Goal: Task Accomplishment & Management: Manage account settings

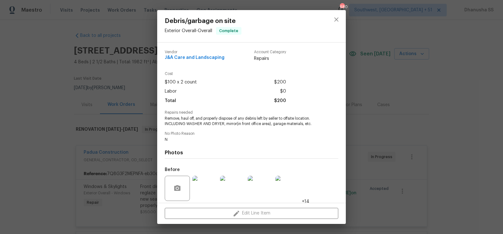
scroll to position [46, 0]
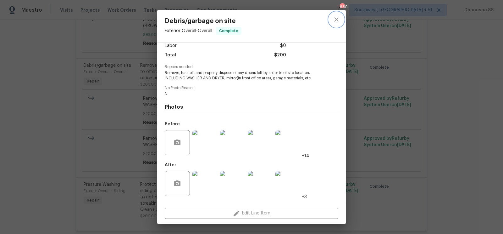
click at [339, 19] on icon "close" at bounding box center [337, 20] width 8 height 8
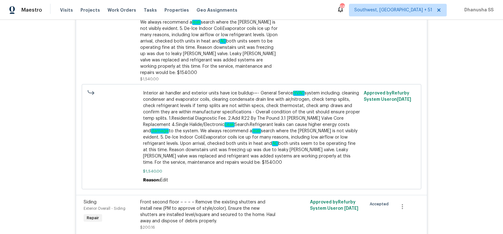
scroll to position [0, 0]
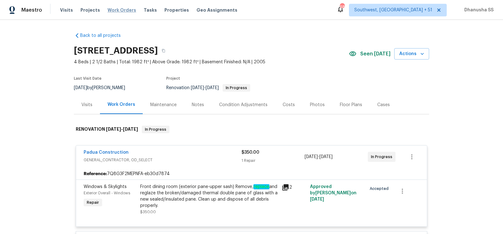
click at [117, 12] on span "Work Orders" at bounding box center [121, 10] width 29 height 6
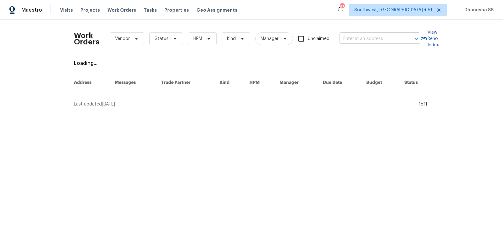
click at [366, 38] on input "text" at bounding box center [370, 39] width 63 height 10
paste input "[STREET_ADDRESS]"
type input "[STREET_ADDRESS]"
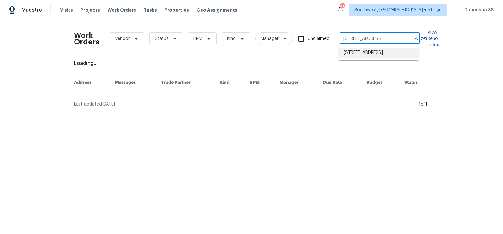
click at [367, 51] on li "[STREET_ADDRESS]" at bounding box center [379, 52] width 80 height 10
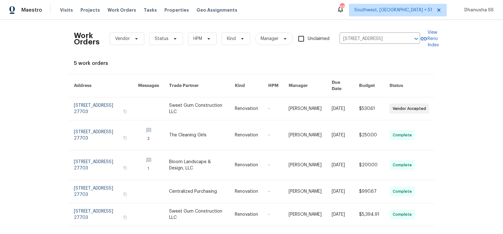
click at [289, 109] on td "[PERSON_NAME]" at bounding box center [305, 108] width 43 height 23
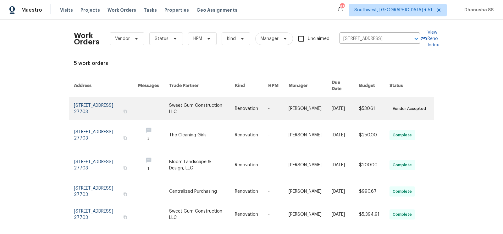
click at [289, 104] on td "[PERSON_NAME]" at bounding box center [305, 108] width 43 height 23
click at [374, 107] on link at bounding box center [374, 108] width 30 height 23
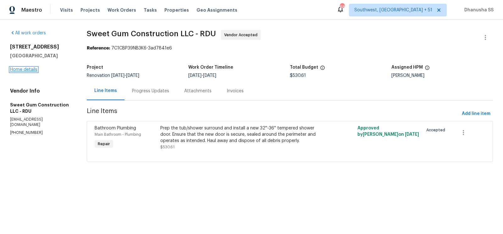
click at [27, 70] on link "Home details" at bounding box center [23, 69] width 27 height 4
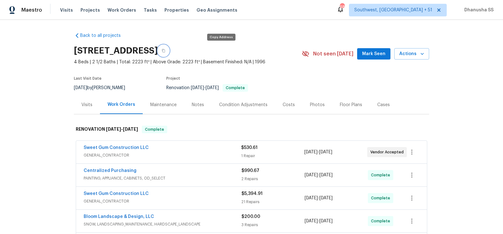
click at [169, 47] on button "button" at bounding box center [163, 50] width 11 height 11
click at [89, 107] on div "Visits" at bounding box center [86, 105] width 11 height 6
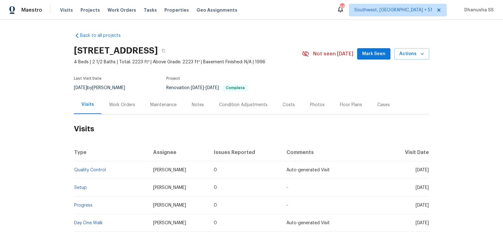
scroll to position [58, 0]
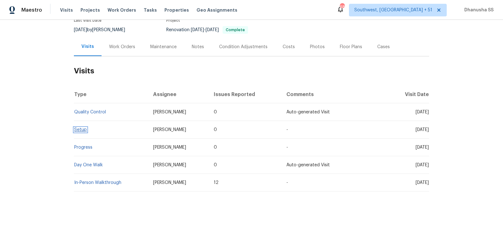
click at [80, 129] on link "Setup" at bounding box center [80, 129] width 13 height 4
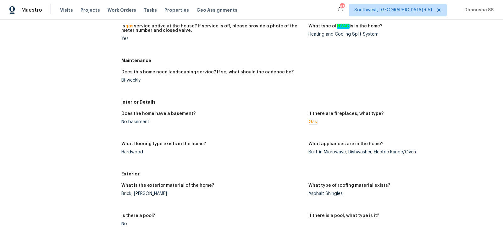
scroll to position [154, 0]
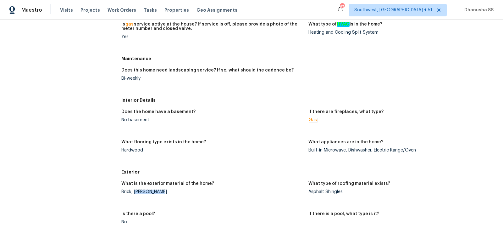
drag, startPoint x: 134, startPoint y: 191, endPoint x: 169, endPoint y: 191, distance: 35.2
click at [169, 191] on div "Brick, Hardie Plank" at bounding box center [212, 191] width 182 height 4
copy div "Hardie Plank"
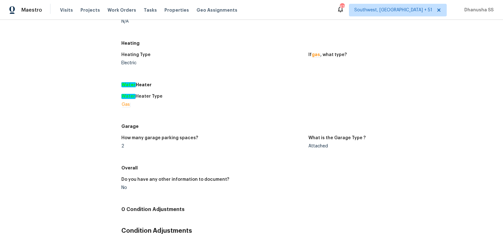
scroll to position [0, 0]
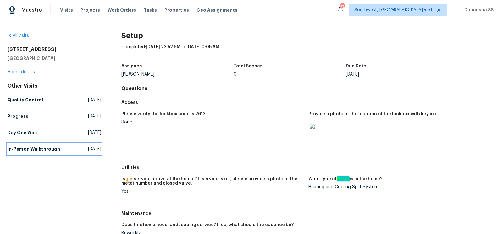
click at [59, 146] on link "In-Person Walkthrough Tue, Apr 08 2025" at bounding box center [55, 148] width 94 height 11
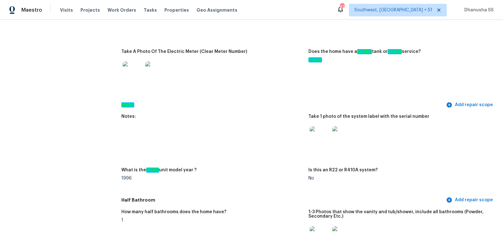
scroll to position [544, 0]
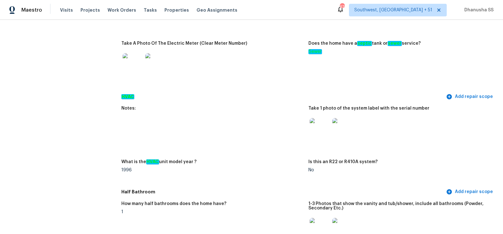
click at [342, 124] on img at bounding box center [342, 128] width 20 height 20
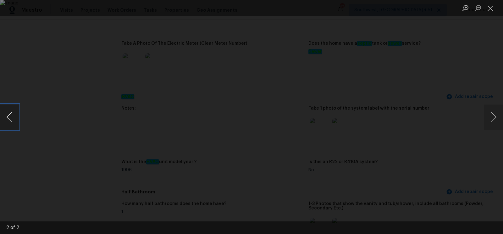
click at [15, 117] on button "Previous image" at bounding box center [9, 116] width 19 height 25
click at [473, 112] on div "Lightbox" at bounding box center [251, 117] width 503 height 234
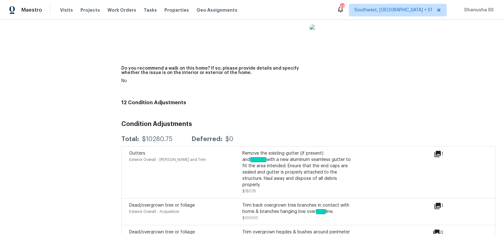
scroll to position [1340, 0]
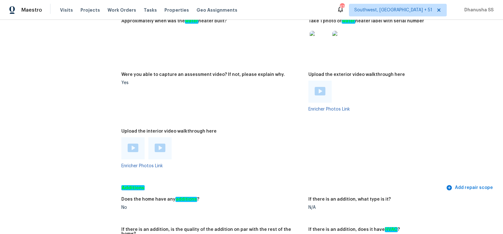
click at [338, 43] on img at bounding box center [342, 41] width 20 height 20
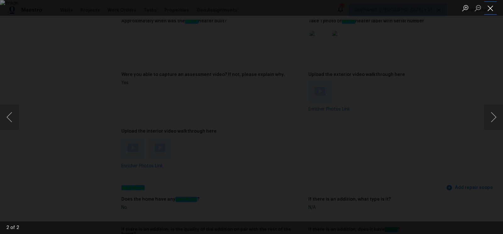
click at [488, 8] on button "Close lightbox" at bounding box center [490, 8] width 13 height 11
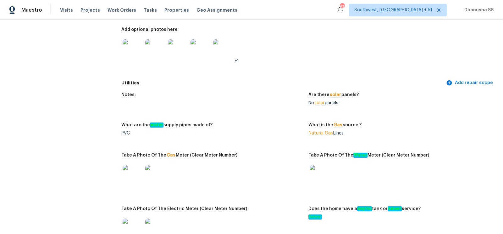
scroll to position [306, 0]
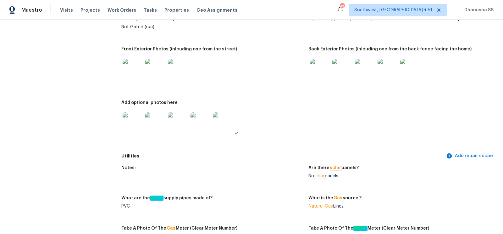
click at [316, 76] on img at bounding box center [320, 69] width 20 height 20
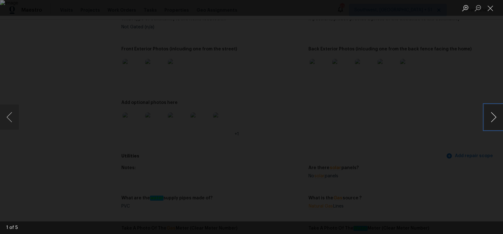
click at [490, 115] on button "Next image" at bounding box center [493, 116] width 19 height 25
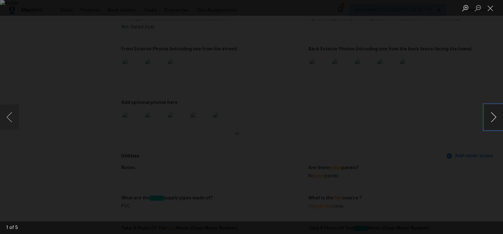
click at [491, 110] on button "Next image" at bounding box center [493, 116] width 19 height 25
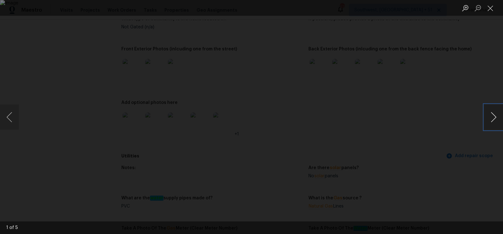
click at [491, 110] on button "Next image" at bounding box center [493, 116] width 19 height 25
click at [477, 66] on div "Lightbox" at bounding box center [251, 117] width 503 height 234
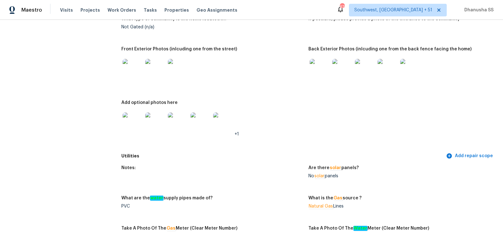
click at [134, 63] on img at bounding box center [133, 69] width 20 height 20
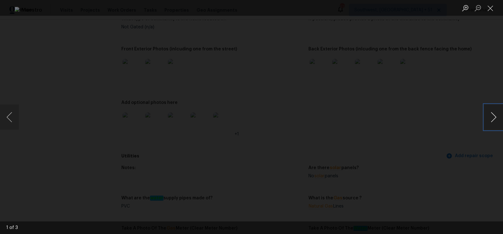
click at [495, 118] on button "Next image" at bounding box center [493, 116] width 19 height 25
click at [486, 105] on button "Next image" at bounding box center [493, 116] width 19 height 25
click at [491, 7] on button "Close lightbox" at bounding box center [490, 8] width 13 height 11
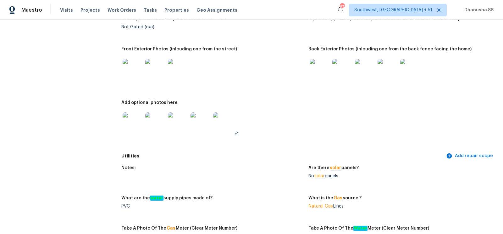
click at [135, 124] on img at bounding box center [133, 122] width 20 height 20
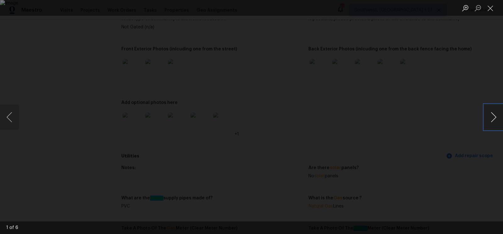
click at [487, 119] on button "Next image" at bounding box center [493, 116] width 19 height 25
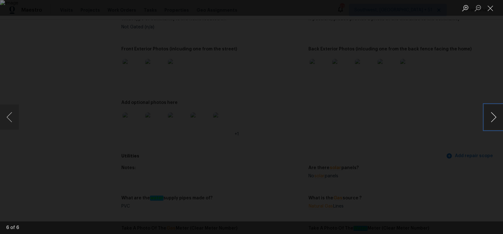
click at [487, 119] on button "Next image" at bounding box center [493, 116] width 19 height 25
click at [485, 6] on button "Close lightbox" at bounding box center [490, 8] width 13 height 11
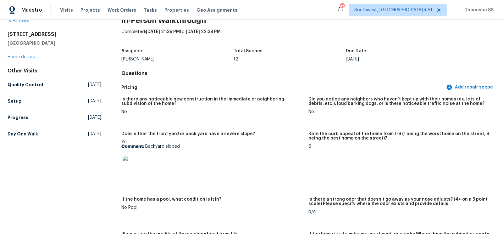
scroll to position [0, 0]
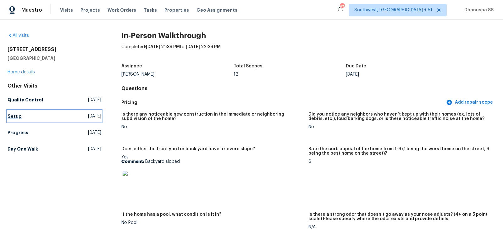
click at [25, 113] on link "Setup Fri, Aug 15 2025" at bounding box center [55, 115] width 94 height 11
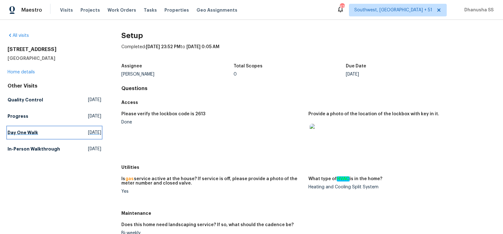
click at [63, 131] on link "Day One Walk Fri, Aug 01 2025" at bounding box center [55, 132] width 94 height 11
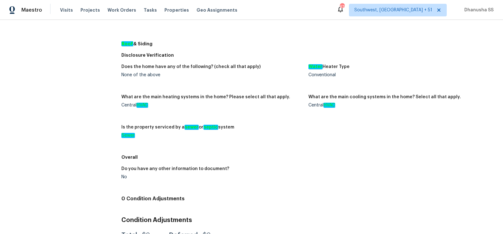
scroll to position [32, 0]
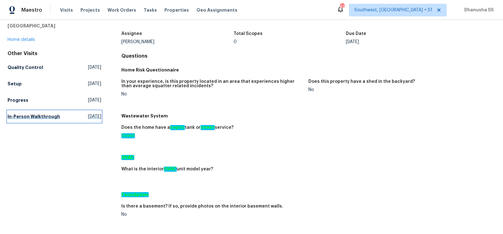
click at [54, 117] on h5 "In-Person Walkthrough" at bounding box center [34, 116] width 52 height 6
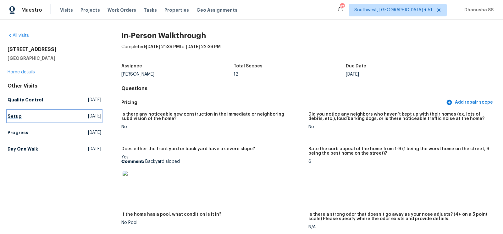
click at [20, 115] on link "Setup Fri, Aug 15 2025" at bounding box center [55, 115] width 94 height 11
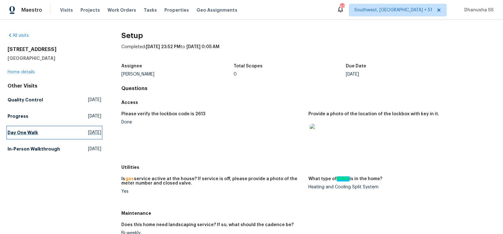
click at [43, 128] on link "Day One Walk Fri, Aug 01 2025" at bounding box center [55, 132] width 94 height 11
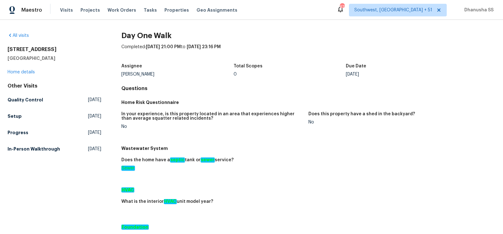
click at [70, 141] on div "Other Visits Quality Control Thu, Aug 14 2025 Setup Fri, Aug 15 2025 Progress F…" at bounding box center [55, 119] width 94 height 72
click at [88, 146] on span "Tue, Apr 08 2025" at bounding box center [94, 149] width 13 height 6
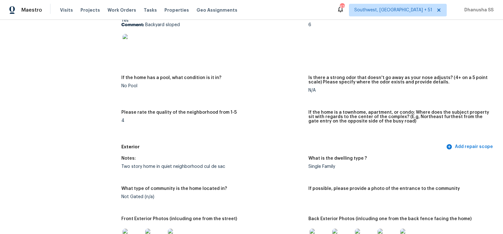
scroll to position [91, 0]
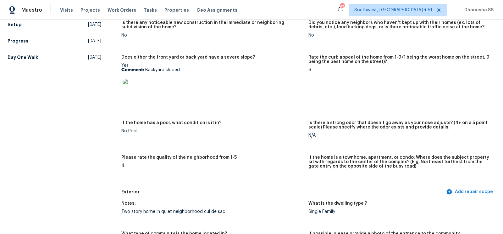
click at [135, 87] on img at bounding box center [133, 89] width 20 height 20
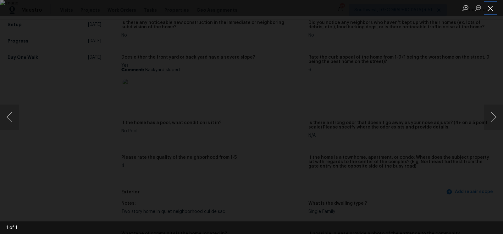
click at [491, 9] on button "Close lightbox" at bounding box center [490, 8] width 13 height 11
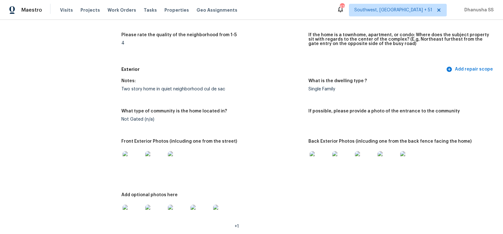
scroll to position [303, 0]
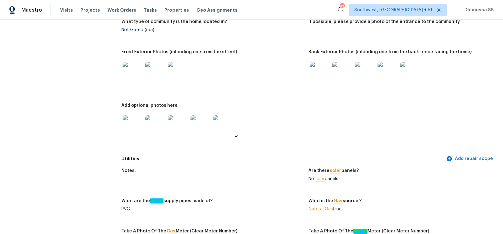
click at [319, 78] on img at bounding box center [320, 72] width 20 height 20
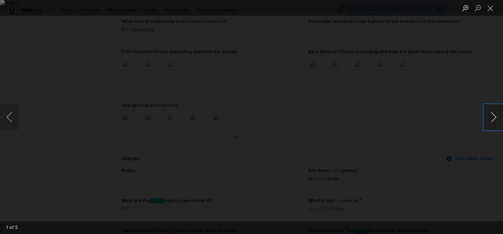
click at [493, 122] on button "Next image" at bounding box center [493, 116] width 19 height 25
click at [490, 10] on button "Close lightbox" at bounding box center [490, 8] width 13 height 11
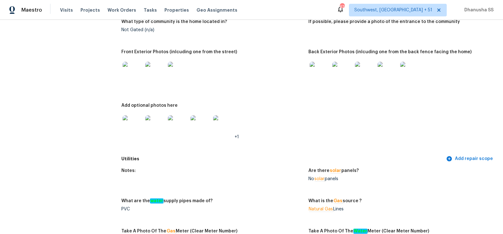
click at [130, 118] on img at bounding box center [133, 125] width 20 height 20
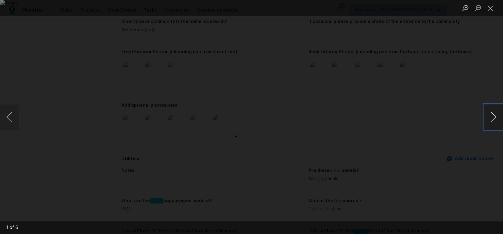
click at [485, 119] on button "Next image" at bounding box center [493, 116] width 19 height 25
click at [438, 89] on div "Lightbox" at bounding box center [251, 117] width 503 height 234
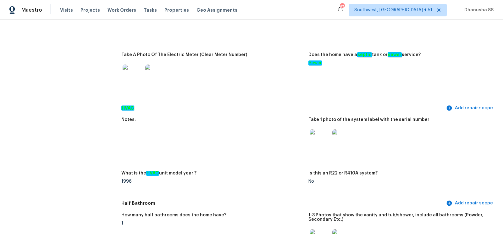
scroll to position [531, 0]
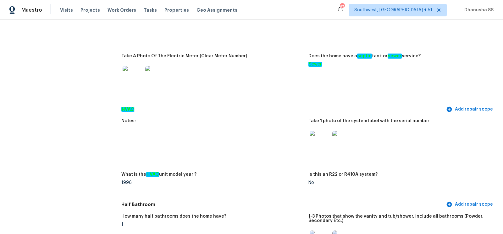
click at [320, 146] on img at bounding box center [320, 140] width 20 height 20
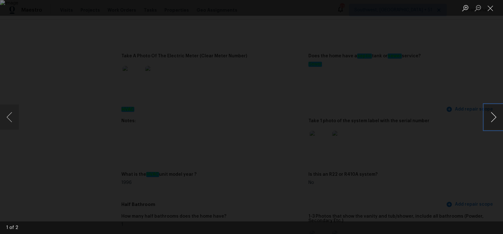
click at [497, 121] on button "Next image" at bounding box center [493, 116] width 19 height 25
click at [495, 7] on button "Close lightbox" at bounding box center [490, 8] width 13 height 11
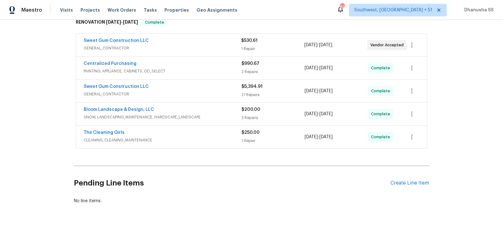
scroll to position [108, 0]
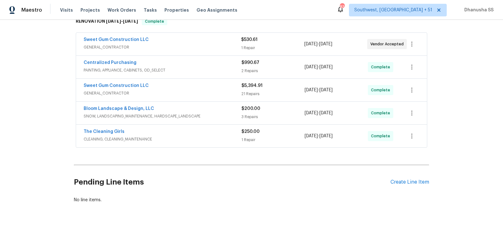
click at [209, 136] on span "CLEANING, CLEANING_MAINTENANCE" at bounding box center [163, 139] width 158 height 6
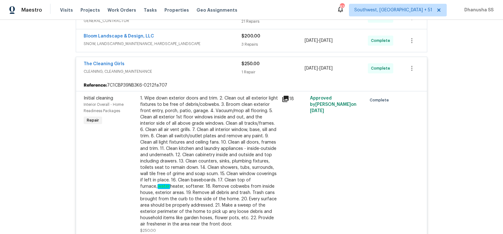
scroll to position [66, 0]
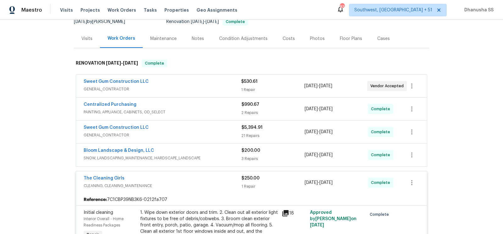
click at [213, 158] on span "SNOW, LANDSCAPING_MAINTENANCE, HARDSCAPE_LANDSCAPE" at bounding box center [163, 158] width 158 height 6
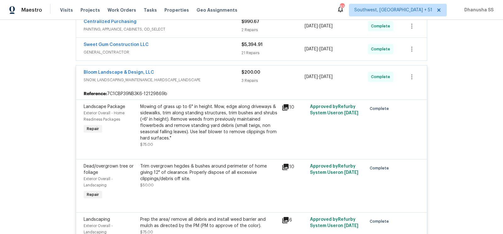
scroll to position [114, 0]
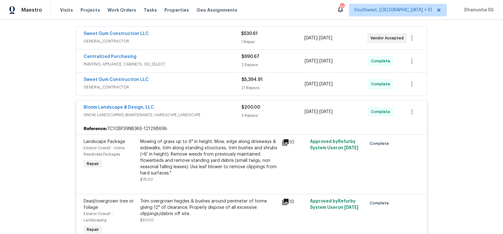
click at [216, 88] on span "GENERAL_CONTRACTOR" at bounding box center [163, 87] width 158 height 6
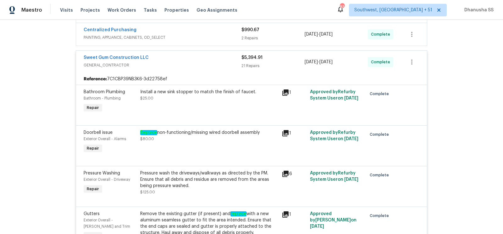
scroll to position [100, 0]
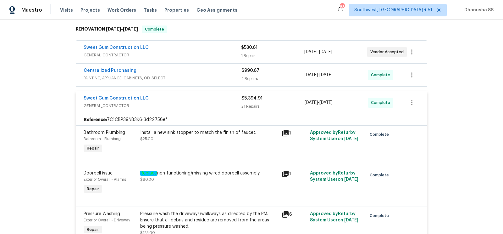
click at [190, 70] on div "Centralized Purchasing" at bounding box center [163, 71] width 158 height 8
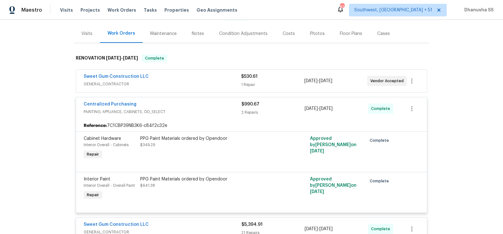
scroll to position [70, 0]
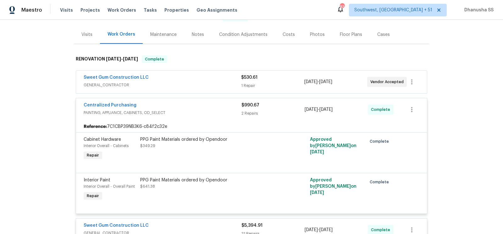
click at [199, 75] on div "Sweet Gum Construction LLC" at bounding box center [162, 78] width 157 height 8
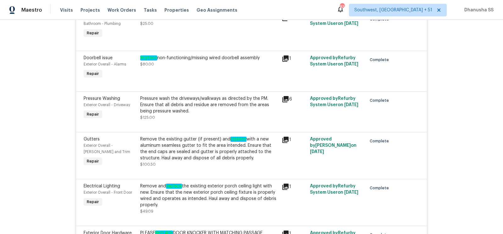
scroll to position [401, 0]
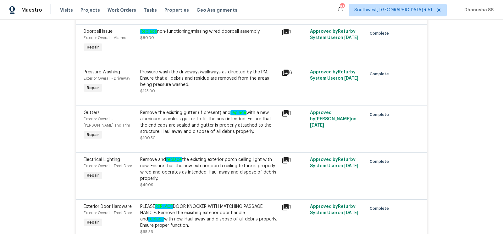
click at [199, 129] on div "Remove the existing gutter (if present) and replace with a new aluminum seamles…" at bounding box center [209, 121] width 138 height 25
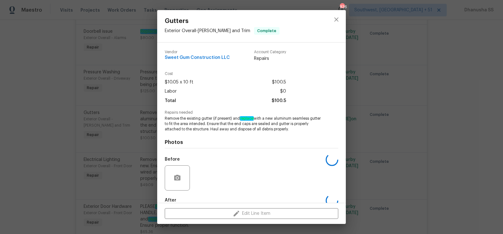
scroll to position [35, 0]
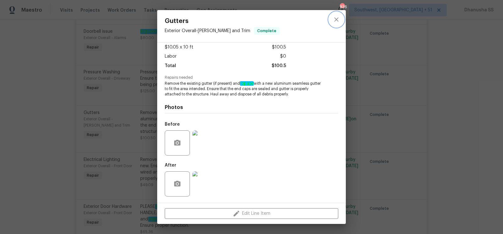
click at [334, 23] on icon "close" at bounding box center [337, 20] width 8 height 8
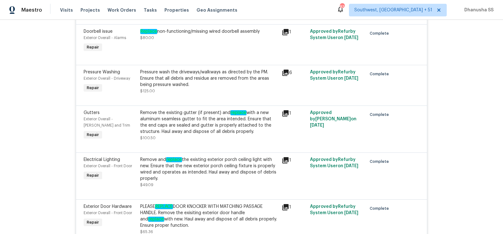
scroll to position [1504, 0]
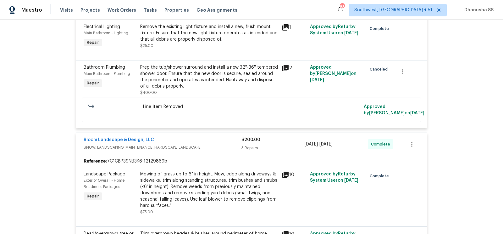
click at [171, 171] on div "Mowing of grass up to 6" in height. Mow, edge along driveways & sidewalks, trim…" at bounding box center [209, 190] width 138 height 38
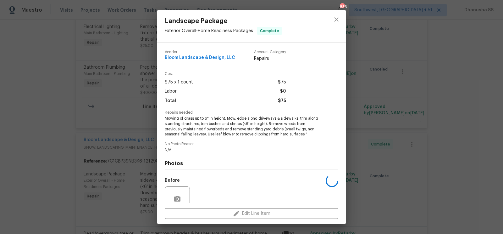
scroll to position [56, 0]
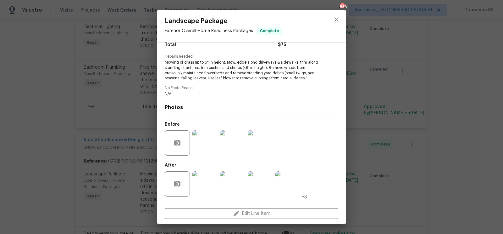
click at [208, 145] on img at bounding box center [204, 142] width 25 height 25
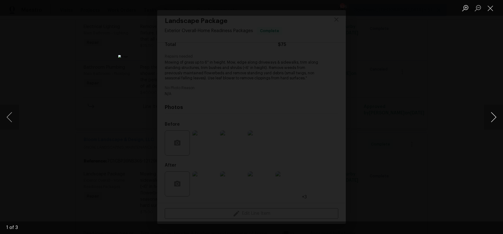
click at [487, 120] on button "Next image" at bounding box center [493, 116] width 19 height 25
click at [456, 93] on div "Lightbox" at bounding box center [251, 117] width 503 height 234
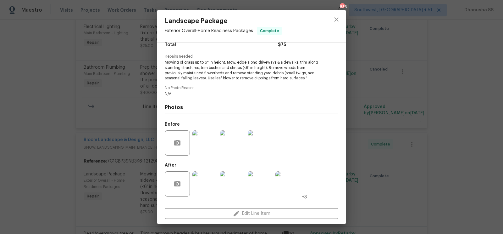
click at [202, 182] on img at bounding box center [204, 183] width 25 height 25
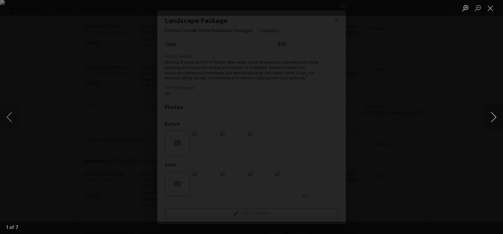
click at [491, 127] on button "Next image" at bounding box center [493, 116] width 19 height 25
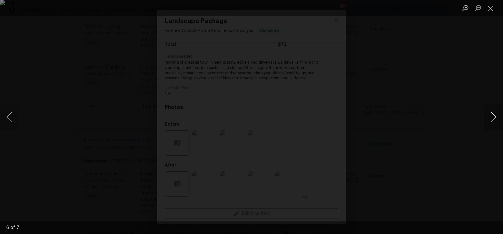
click at [491, 127] on button "Next image" at bounding box center [493, 116] width 19 height 25
click at [494, 12] on button "Close lightbox" at bounding box center [490, 8] width 13 height 11
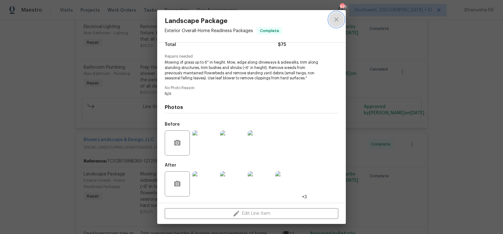
click at [339, 24] on button "close" at bounding box center [336, 19] width 15 height 15
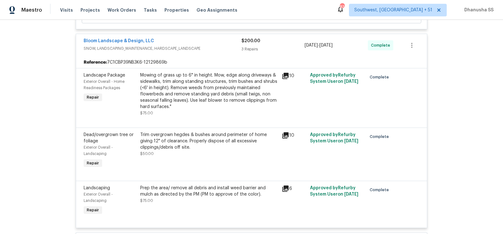
scroll to position [1627, 0]
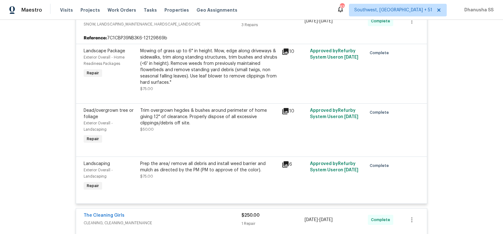
click at [186, 160] on div "Prep the area/ remove all debris and install weed barrier and mulch as directed…" at bounding box center [209, 166] width 138 height 13
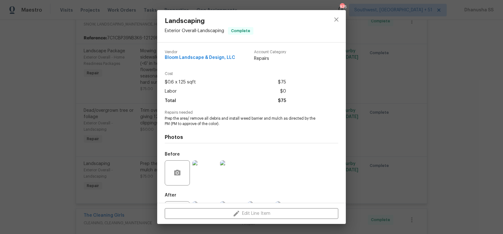
scroll to position [30, 0]
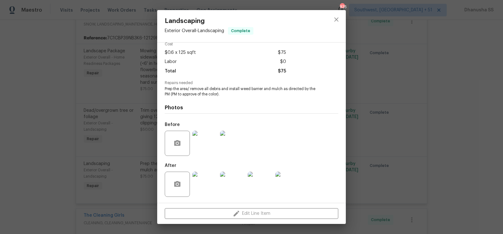
click at [210, 140] on img at bounding box center [204, 142] width 25 height 25
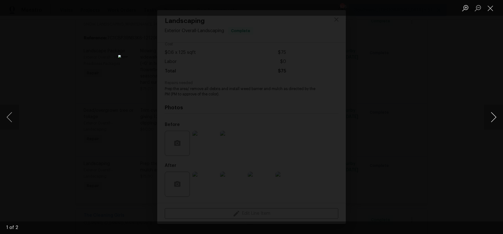
click at [495, 117] on button "Next image" at bounding box center [493, 116] width 19 height 25
click at [434, 96] on div "Lightbox" at bounding box center [251, 117] width 503 height 234
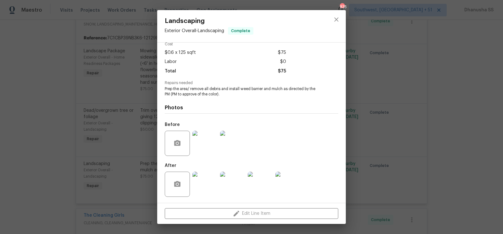
click at [201, 184] on img at bounding box center [204, 183] width 25 height 25
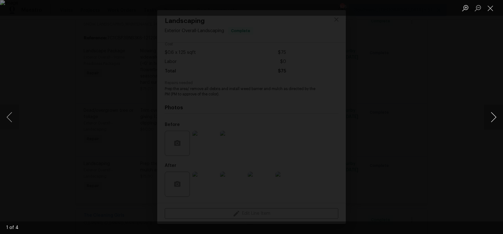
click at [488, 116] on button "Next image" at bounding box center [493, 116] width 19 height 25
click at [458, 83] on div "Lightbox" at bounding box center [251, 117] width 503 height 234
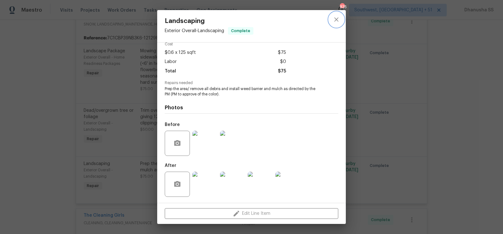
click at [333, 19] on icon "close" at bounding box center [337, 20] width 8 height 8
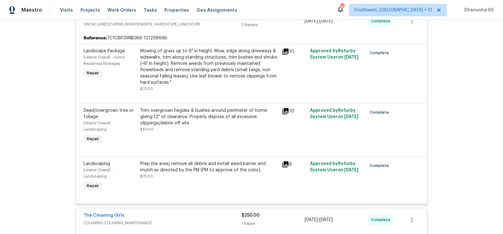
click at [209, 107] on div "Trim overgrown hegdes & bushes around perimeter of home giving 12" of clearance…" at bounding box center [209, 116] width 138 height 19
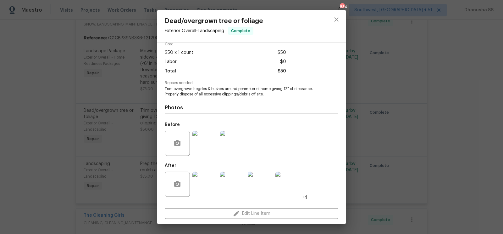
click at [204, 178] on img at bounding box center [204, 183] width 25 height 25
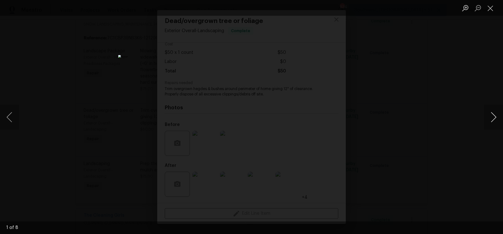
click at [498, 119] on button "Next image" at bounding box center [493, 116] width 19 height 25
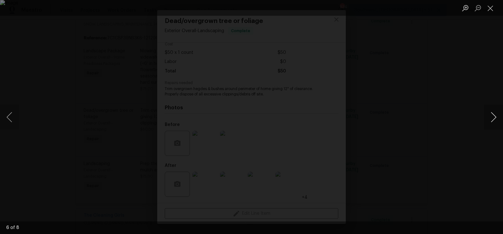
click at [498, 119] on button "Next image" at bounding box center [493, 116] width 19 height 25
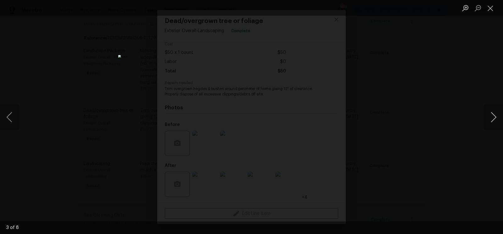
click at [498, 119] on button "Next image" at bounding box center [493, 116] width 19 height 25
click at [495, 12] on button "Close lightbox" at bounding box center [490, 8] width 13 height 11
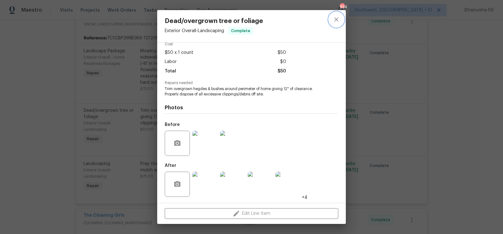
click at [335, 21] on icon "close" at bounding box center [337, 20] width 8 height 8
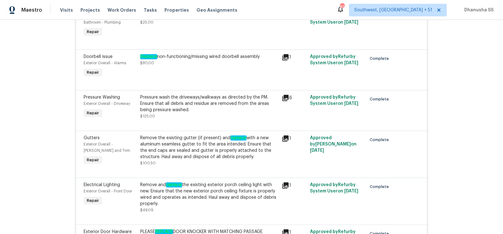
scroll to position [0, 0]
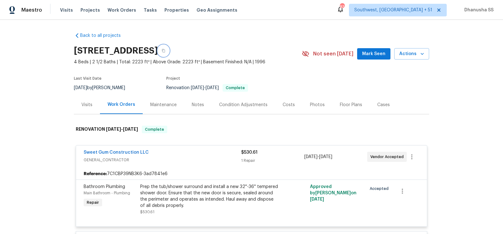
click at [165, 50] on icon "button" at bounding box center [164, 51] width 4 height 4
click at [115, 13] on div "Visits Projects Work Orders Tasks Properties Geo Assignments" at bounding box center [152, 10] width 185 height 13
click at [114, 12] on span "Work Orders" at bounding box center [121, 10] width 29 height 6
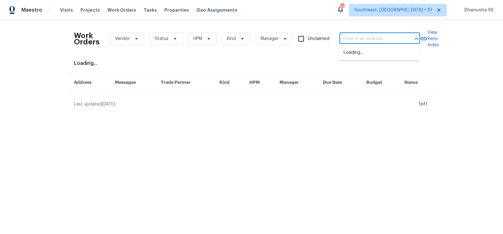
click at [360, 41] on input "text" at bounding box center [370, 39] width 63 height 10
paste input "11563 Oak Meadow Ln, Jacksonville, FL 32218"
type input "11563 Oak Meadow Ln, Jacksonville, FL 32218"
click at [355, 53] on li "11563 Oak Meadow Ln, Jacksonville, FL 32218" at bounding box center [379, 52] width 80 height 10
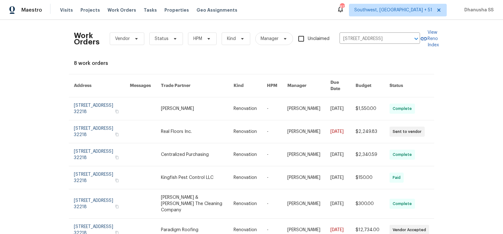
click at [237, 102] on link at bounding box center [250, 108] width 33 height 23
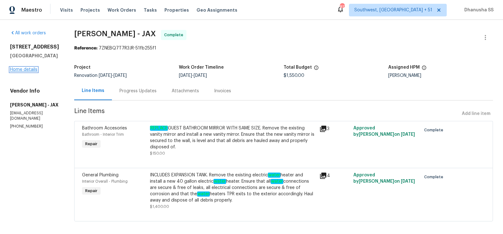
click at [20, 70] on link "Home details" at bounding box center [23, 69] width 27 height 4
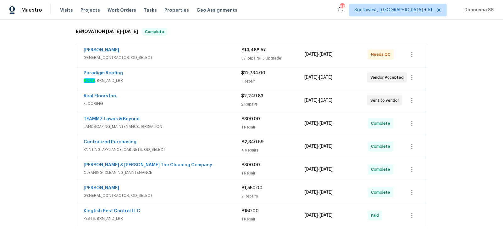
scroll to position [185, 0]
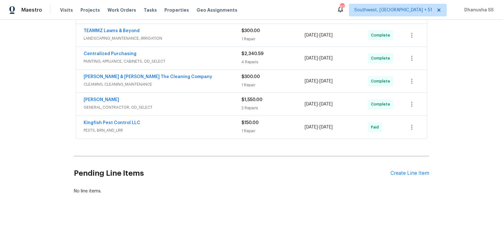
click at [211, 131] on div "Kingfish Pest Control LLC PESTS, BRN_AND_LRR" at bounding box center [163, 126] width 158 height 15
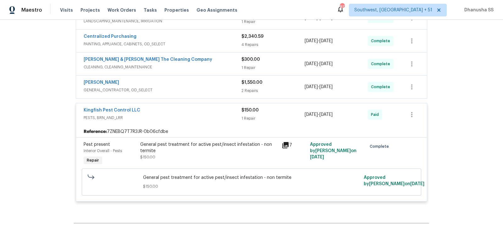
scroll to position [204, 0]
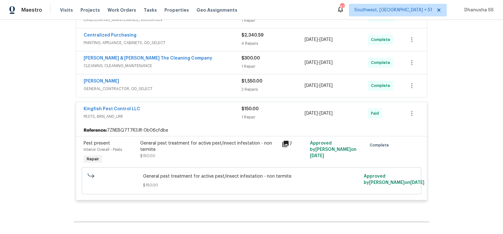
click at [220, 90] on div "Eric Hernandez GENERAL_CONTRACTOR, OD_SELECT" at bounding box center [163, 85] width 158 height 15
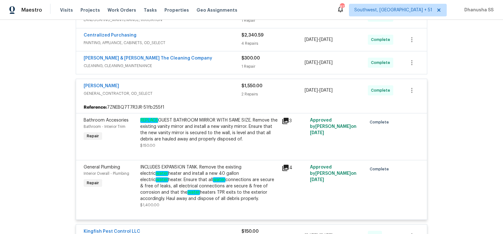
click at [217, 60] on div "Montalvo & Sangalang The Cleaning Company" at bounding box center [163, 59] width 158 height 8
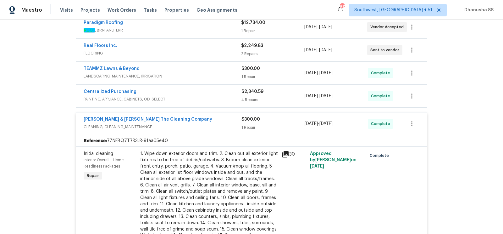
scroll to position [135, 0]
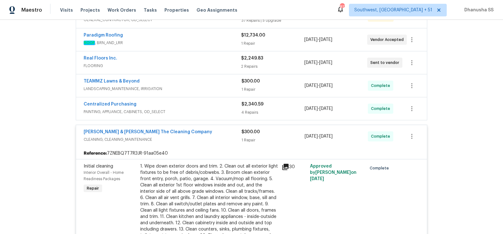
click at [212, 111] on span "PAINTING, APPLIANCE, CABINETS, OD_SELECT" at bounding box center [163, 111] width 158 height 6
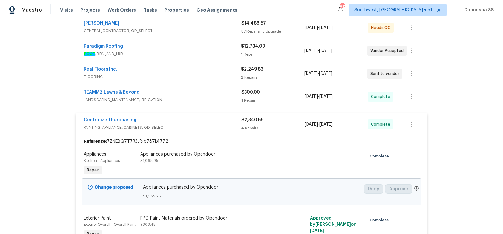
scroll to position [108, 0]
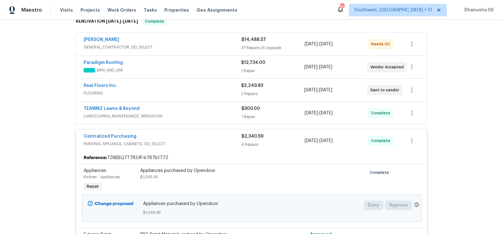
click at [212, 150] on div "Centralized Purchasing PAINTING, APPLIANCE, CABINETS, OD_SELECT $2,340.59 4 Rep…" at bounding box center [251, 140] width 351 height 23
click at [213, 130] on div "Centralized Purchasing PAINTING, APPLIANCE, CABINETS, OD_SELECT $2,340.59 4 Rep…" at bounding box center [251, 140] width 351 height 23
click at [213, 107] on div "TEAMMZ Lawns & Beyond" at bounding box center [163, 109] width 158 height 8
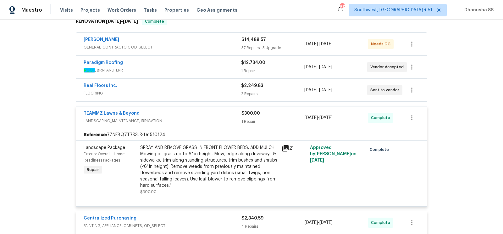
click at [215, 84] on div "Real Floors Inc." at bounding box center [162, 86] width 157 height 8
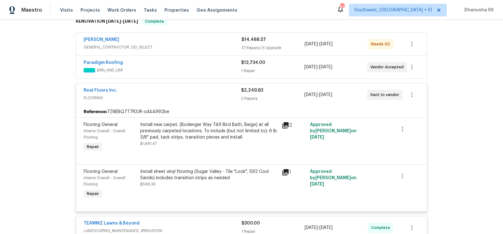
click at [213, 122] on div "Install new carpet. (Bodenger Way 749 Bird Bath, Beige) at all previously carpe…" at bounding box center [209, 130] width 138 height 19
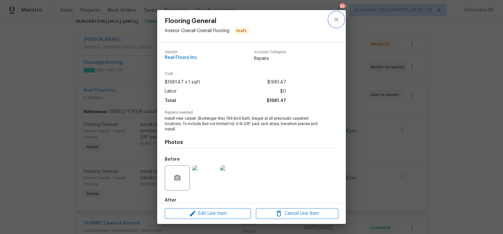
click at [337, 20] on icon "close" at bounding box center [337, 20] width 8 height 8
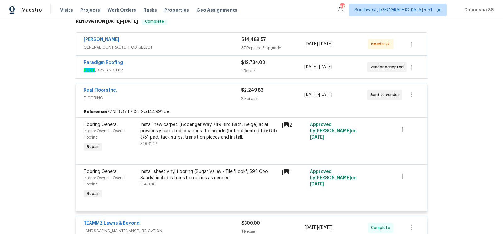
click at [211, 64] on div "Paradigm Roofing" at bounding box center [162, 63] width 157 height 8
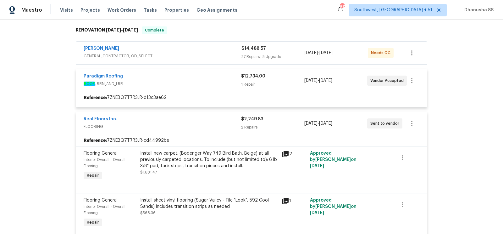
scroll to position [93, 0]
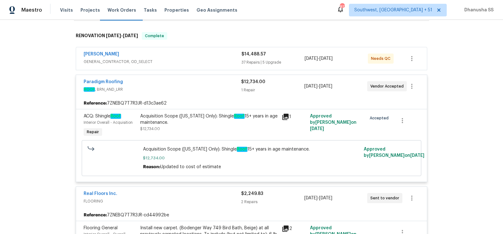
click at [214, 59] on span "GENERAL_CONTRACTOR, OD_SELECT" at bounding box center [163, 61] width 158 height 6
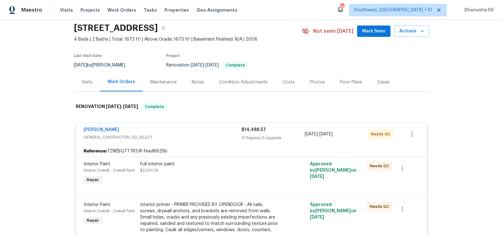
scroll to position [0, 0]
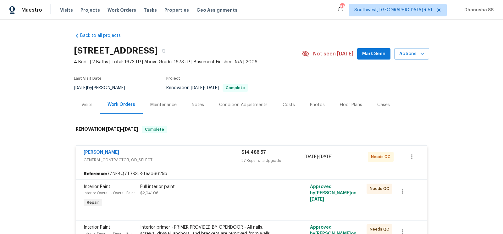
click at [91, 106] on div "Visits" at bounding box center [86, 105] width 11 height 6
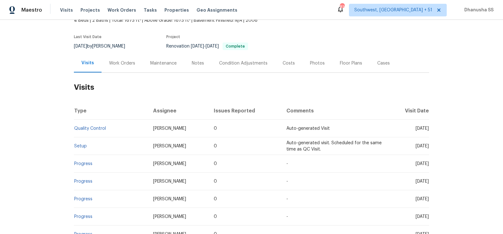
scroll to position [128, 0]
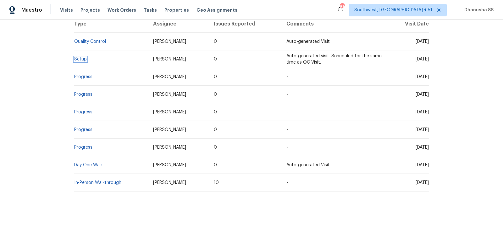
click at [77, 57] on link "Setup" at bounding box center [80, 59] width 13 height 4
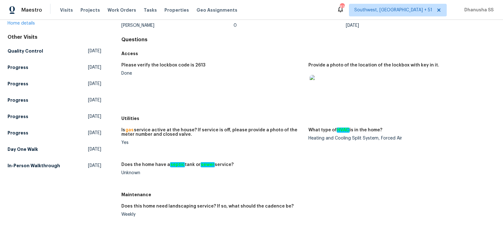
scroll to position [80, 0]
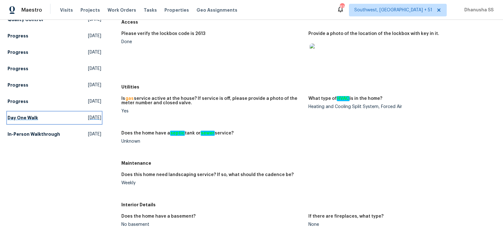
click at [45, 112] on link "Day One Walk Wed, Jul 30 2025" at bounding box center [55, 117] width 94 height 11
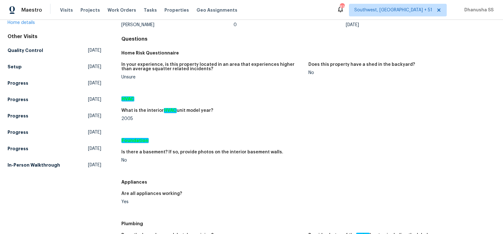
scroll to position [72, 0]
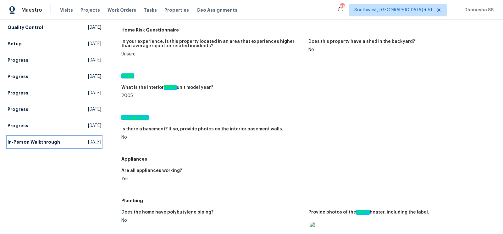
click at [93, 143] on span "Thu, Jul 10 2025" at bounding box center [94, 142] width 13 height 6
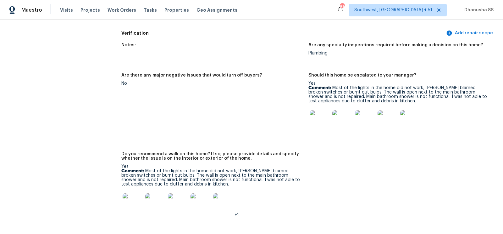
scroll to position [1345, 0]
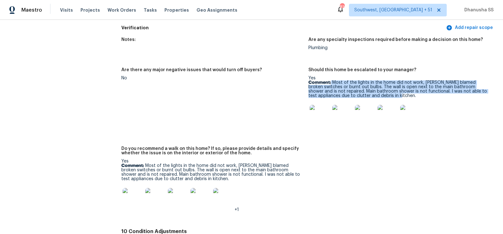
drag, startPoint x: 331, startPoint y: 78, endPoint x: 377, endPoint y: 90, distance: 47.8
click at [377, 90] on p "Comment: Most of the lights in the home did not work, seller blamed broken swit…" at bounding box center [399, 89] width 182 height 18
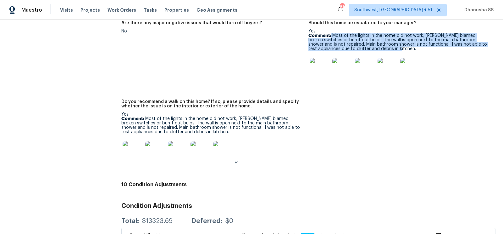
scroll to position [1382, 0]
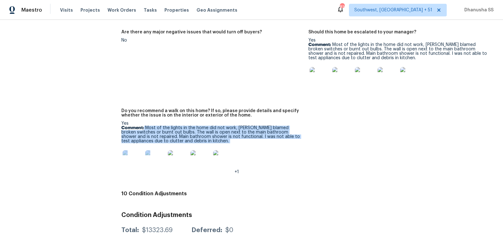
drag, startPoint x: 144, startPoint y: 123, endPoint x: 187, endPoint y: 142, distance: 47.4
click at [188, 143] on div "Yes Comment: Most of the lights in the home did not work, seller blamed broken …" at bounding box center [212, 147] width 182 height 53
click at [307, 173] on figure "Do you recommend a walk on this home? If so, please provide details and specify…" at bounding box center [214, 145] width 187 height 75
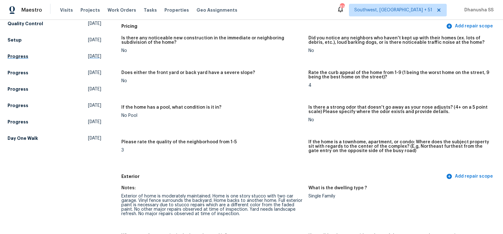
scroll to position [82, 0]
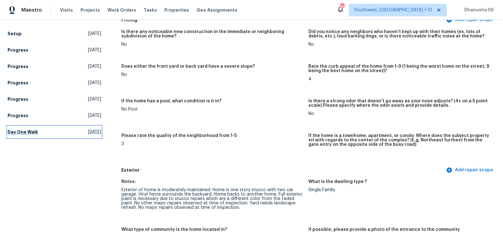
click at [62, 133] on link "Day One Walk Wed, Jul 30 2025" at bounding box center [55, 131] width 94 height 11
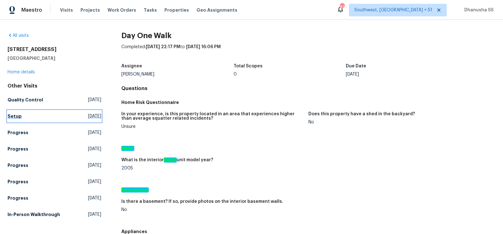
click at [88, 113] on span "Wed, Aug 13 2025" at bounding box center [94, 116] width 13 height 6
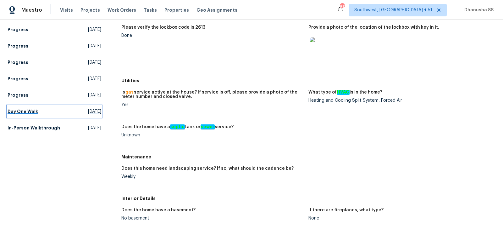
click at [88, 112] on span "Wed, Jul 30 2025" at bounding box center [94, 111] width 13 height 6
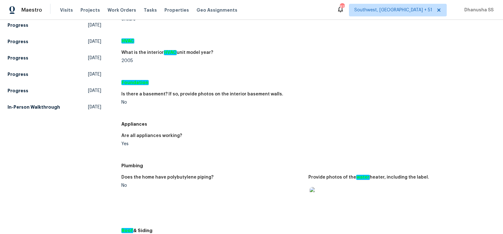
scroll to position [88, 0]
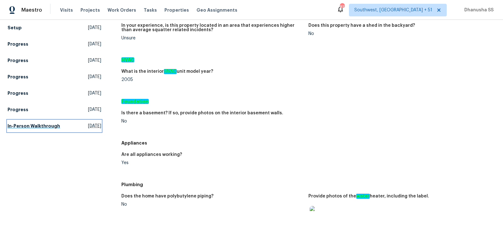
click at [75, 122] on link "In-Person Walkthrough Thu, Jul 10 2025" at bounding box center [55, 125] width 94 height 11
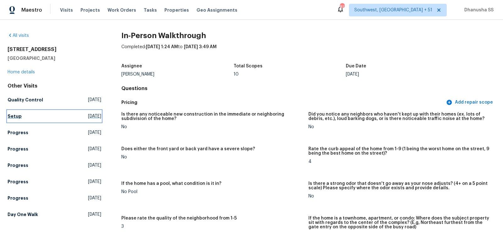
click at [60, 120] on link "Setup Wed, Aug 13 2025" at bounding box center [55, 115] width 94 height 11
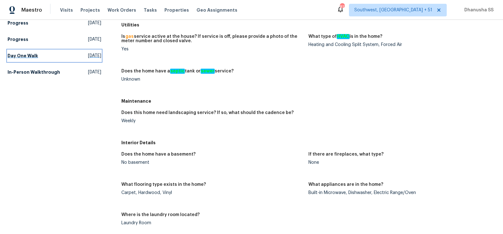
click at [44, 58] on link "Day One Walk Wed, Jul 30 2025" at bounding box center [55, 55] width 94 height 11
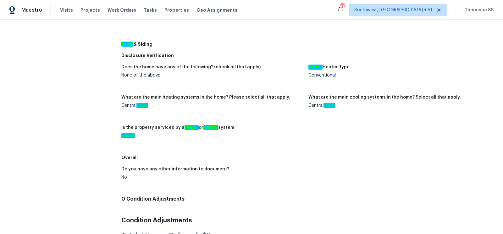
scroll to position [161, 0]
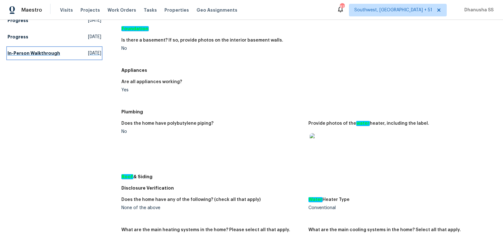
click at [45, 55] on h5 "In-Person Walkthrough" at bounding box center [34, 53] width 52 height 6
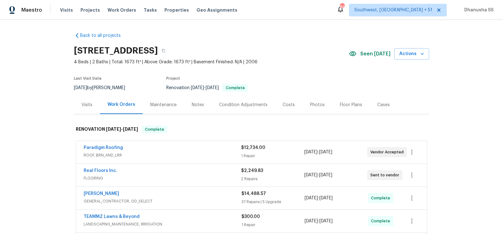
click at [149, 120] on div "RENOVATION 7/30/25 - 8/18/25 Complete" at bounding box center [251, 129] width 355 height 20
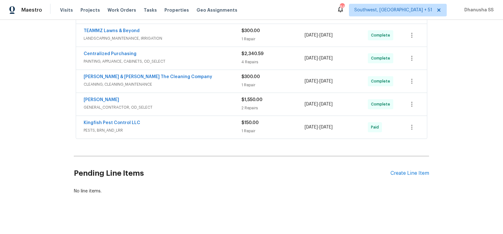
click at [205, 131] on div "Kingfish Pest Control LLC PESTS, BRN_AND_LRR" at bounding box center [163, 126] width 158 height 15
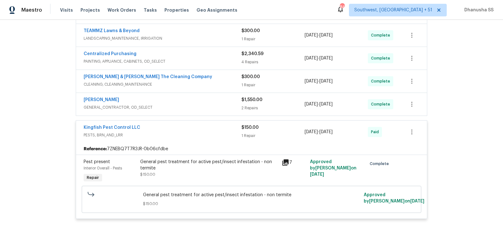
click at [186, 165] on div "General pest treatment for active pest/insect infestation - non termite" at bounding box center [209, 164] width 138 height 13
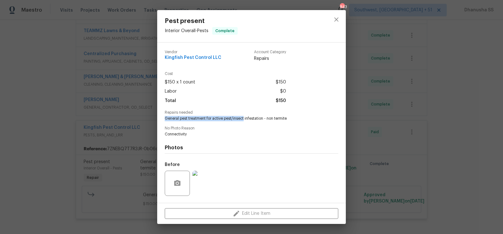
drag, startPoint x: 165, startPoint y: 118, endPoint x: 244, endPoint y: 119, distance: 78.3
click at [244, 119] on span "General pest treatment for active pest/insect infestation - non termite" at bounding box center [243, 118] width 156 height 5
copy span "General pest treatment for active pest/insect"
click at [201, 55] on div "Vendor Kingfish Pest Control LLC" at bounding box center [193, 56] width 57 height 12
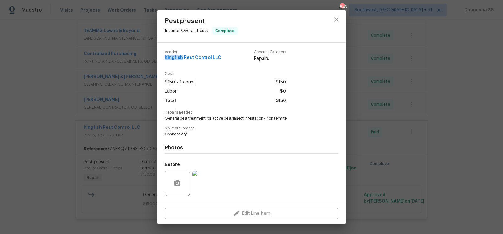
click at [201, 55] on div "Vendor Kingfish Pest Control LLC" at bounding box center [193, 56] width 57 height 12
click at [194, 60] on span "Kingfish Pest Control LLC" at bounding box center [193, 57] width 57 height 5
click at [339, 21] on icon "close" at bounding box center [337, 20] width 8 height 8
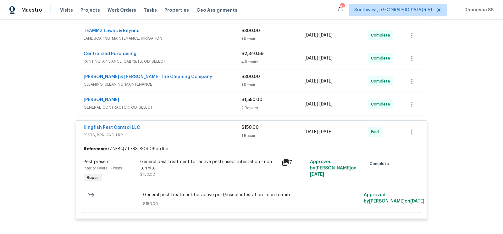
click at [227, 100] on div "[PERSON_NAME]" at bounding box center [163, 100] width 158 height 8
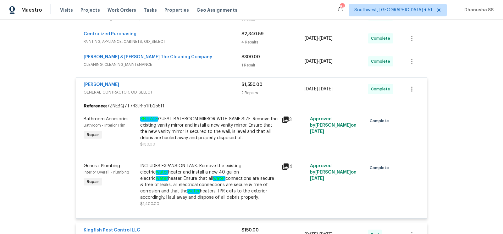
scroll to position [206, 0]
click at [210, 62] on span "CLEANING, CLEANING_MAINTENANCE" at bounding box center [163, 64] width 158 height 6
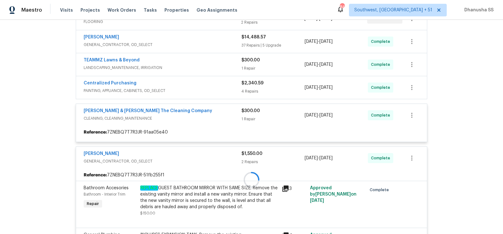
scroll to position [149, 0]
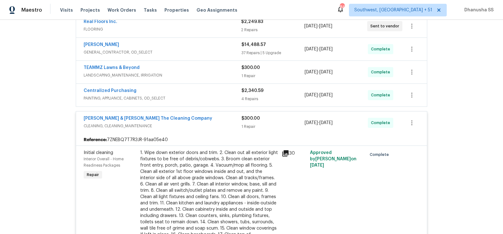
click at [216, 98] on span "PAINTING, APPLIANCE, CABINETS, OD_SELECT" at bounding box center [163, 98] width 158 height 6
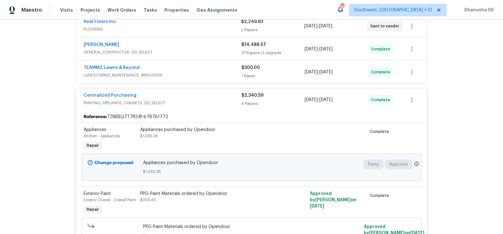
click at [217, 65] on div "TEAMMZ Lawns & Beyond" at bounding box center [163, 68] width 158 height 8
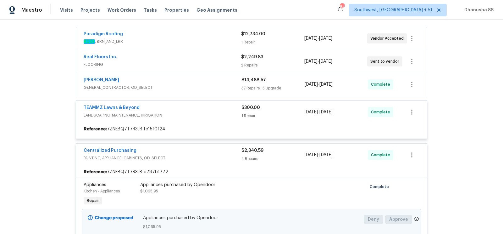
scroll to position [87, 0]
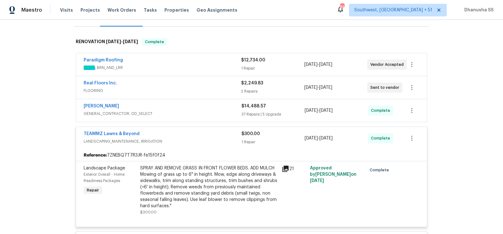
click at [218, 111] on span "GENERAL_CONTRACTOR, OD_SELECT" at bounding box center [163, 113] width 158 height 6
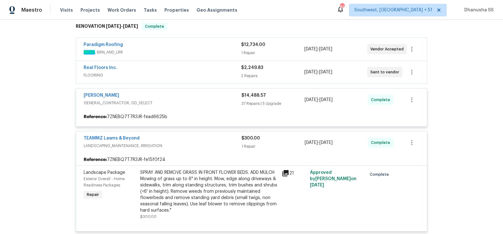
scroll to position [103, 0]
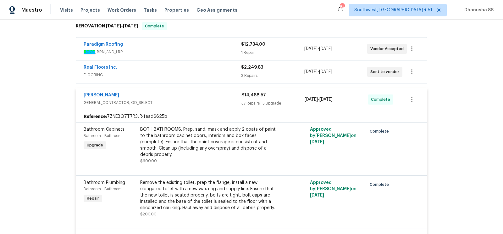
click at [204, 72] on span "FLOORING" at bounding box center [162, 75] width 157 height 6
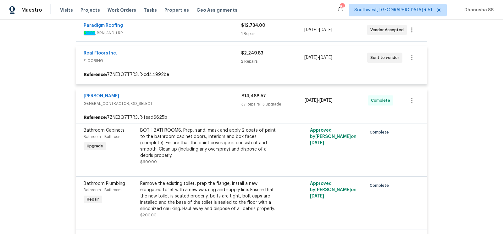
scroll to position [123, 0]
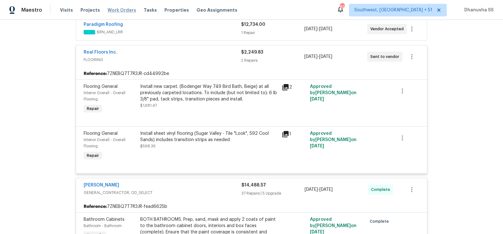
click at [109, 12] on span "Work Orders" at bounding box center [121, 10] width 29 height 6
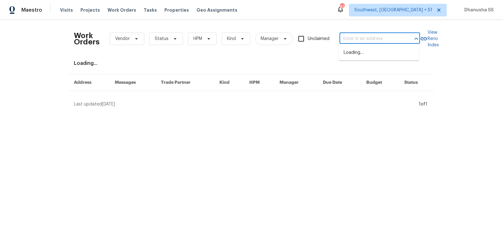
click at [358, 39] on input "text" at bounding box center [370, 39] width 63 height 10
paste input "4420 Archibald Way, Raleigh, NC 27616"
type input "4420 Archibald Way, Raleigh, NC 27616"
click at [358, 62] on li "4420 Archibald Way, Raleigh, NC 27616" at bounding box center [379, 55] width 80 height 17
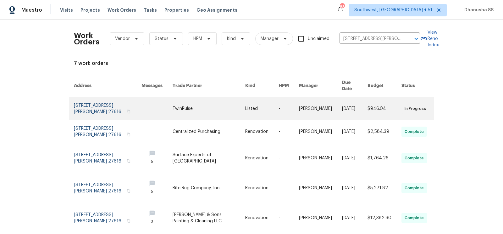
click at [246, 107] on link at bounding box center [261, 108] width 33 height 23
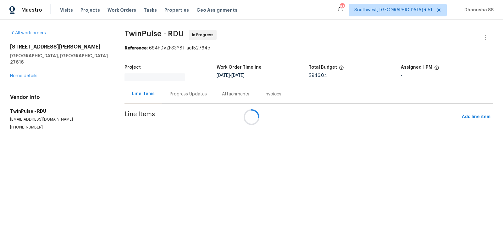
click at [29, 71] on div at bounding box center [251, 117] width 503 height 234
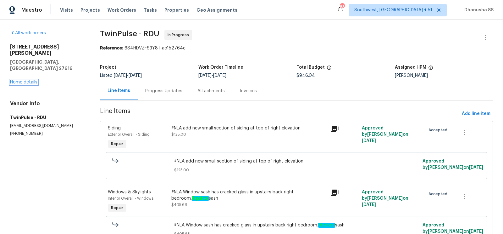
click at [29, 80] on link "Home details" at bounding box center [23, 82] width 27 height 4
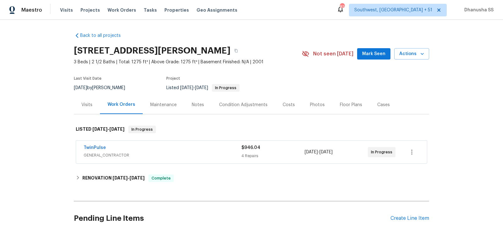
click at [79, 97] on div "Visits" at bounding box center [87, 104] width 26 height 19
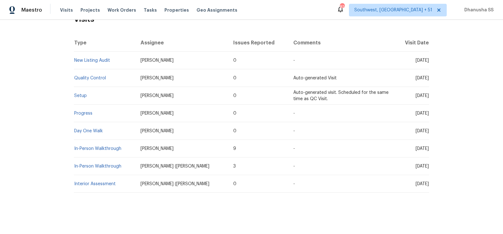
scroll to position [111, 0]
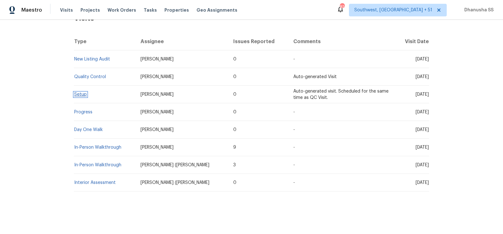
click at [85, 94] on link "Setup" at bounding box center [80, 94] width 13 height 4
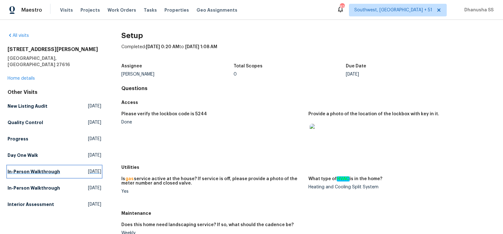
click at [63, 166] on link "In-Person Walkthrough Fri, Jun 20 2025" at bounding box center [55, 171] width 94 height 11
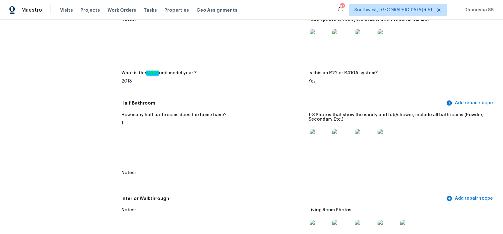
scroll to position [652, 0]
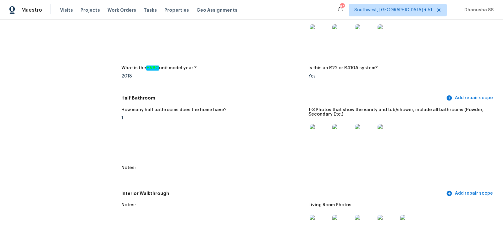
click at [321, 31] on img at bounding box center [320, 34] width 20 height 20
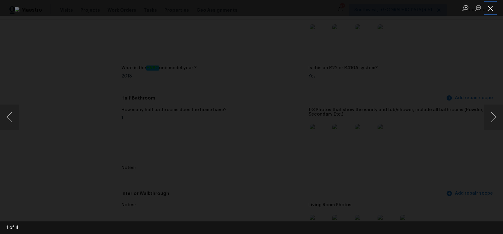
click at [493, 6] on button "Close lightbox" at bounding box center [490, 8] width 13 height 11
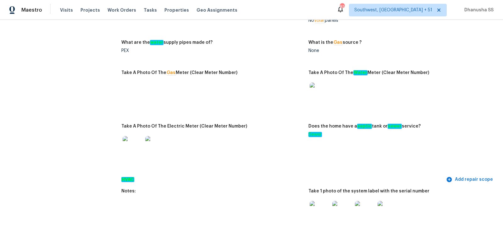
scroll to position [0, 0]
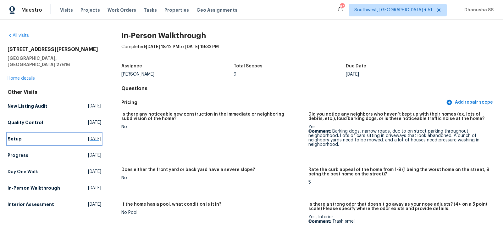
click at [37, 133] on link "Setup Fri, Aug 15 2025" at bounding box center [55, 138] width 94 height 11
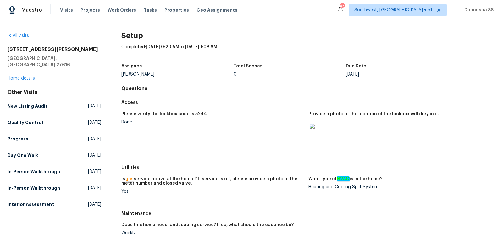
scroll to position [22, 0]
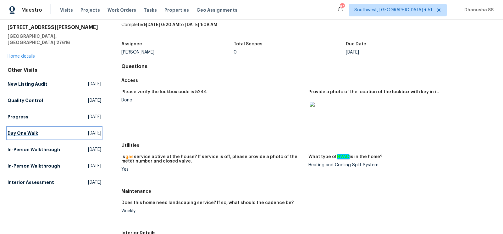
click at [36, 130] on h5 "Day One Walk" at bounding box center [23, 133] width 30 height 6
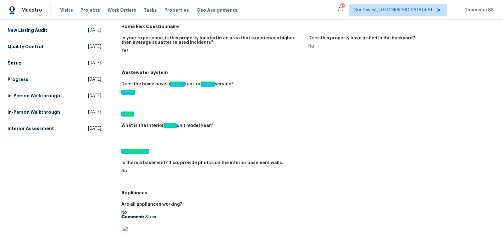
scroll to position [75, 0]
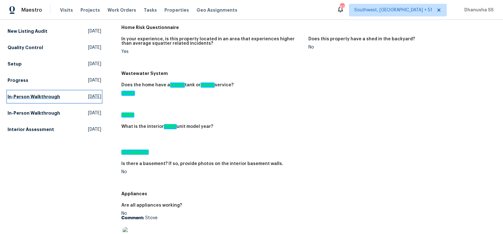
click at [43, 93] on h5 "In-Person Walkthrough" at bounding box center [34, 96] width 52 height 6
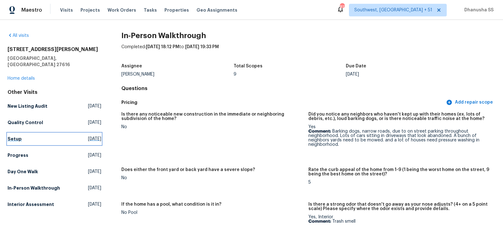
click at [25, 133] on link "Setup Fri, Aug 15 2025" at bounding box center [55, 138] width 94 height 11
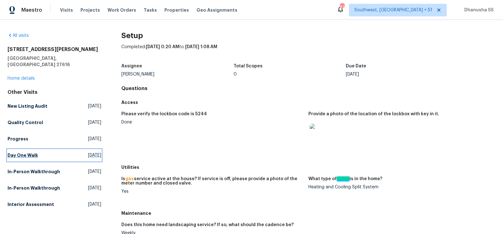
click at [47, 150] on link "Day One Walk [DATE]" at bounding box center [55, 154] width 94 height 11
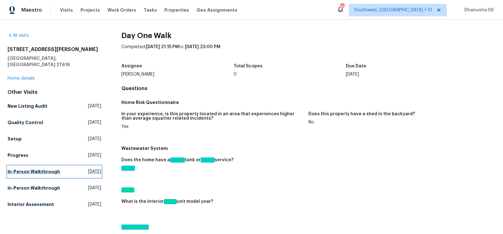
click at [65, 166] on link "In-Person Walkthrough Fri, Jun 20 2025" at bounding box center [55, 171] width 94 height 11
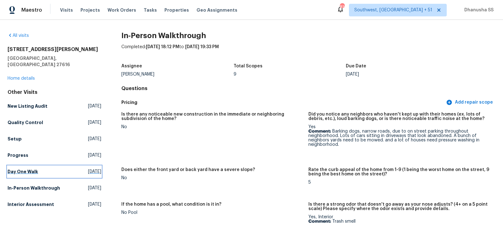
click at [79, 166] on link "Day One Walk [DATE]" at bounding box center [55, 171] width 94 height 11
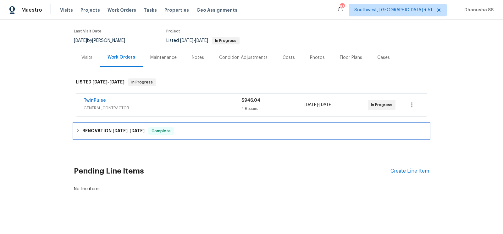
click at [190, 136] on div "RENOVATION 7/31/25 - 8/31/25 Complete" at bounding box center [251, 130] width 355 height 15
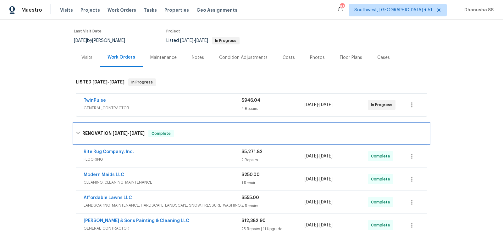
scroll to position [191, 0]
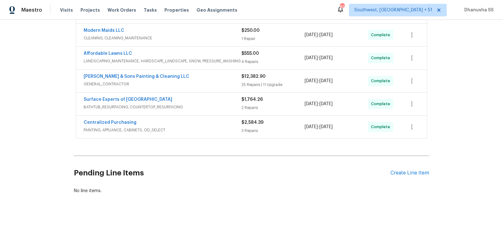
click at [215, 121] on div "Centralized Purchasing" at bounding box center [163, 123] width 158 height 8
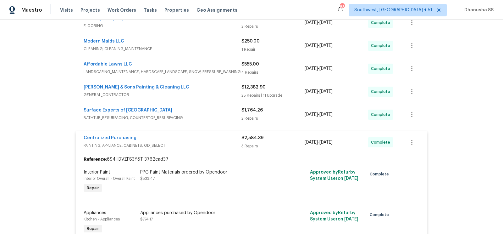
scroll to position [179, 0]
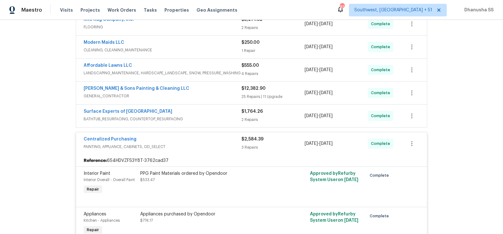
click at [220, 113] on div "Surface Experts of North Raleigh" at bounding box center [163, 112] width 158 height 8
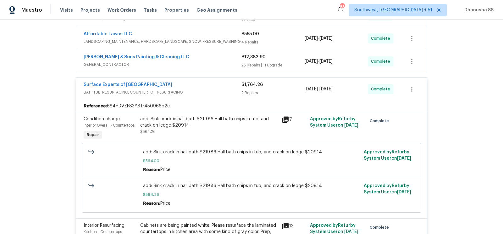
scroll to position [203, 0]
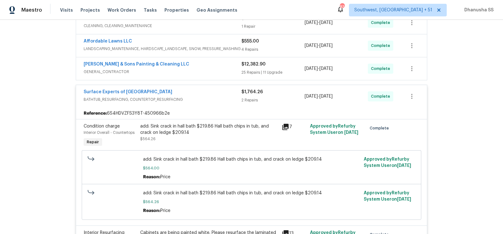
click at [225, 69] on span "GENERAL_CONTRACTOR" at bounding box center [163, 72] width 158 height 6
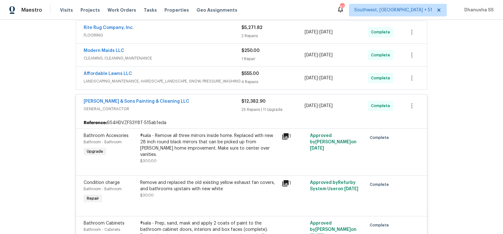
scroll to position [165, 0]
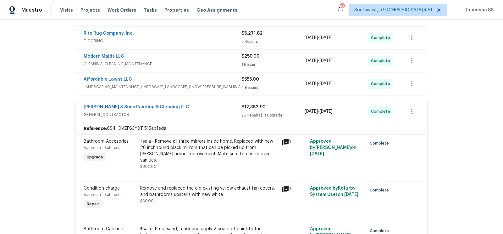
click at [224, 87] on span "LANDSCAPING_MAINTENANCE, HARDSCAPE_LANDSCAPE, SNOW, PRESSURE_WASHING" at bounding box center [163, 87] width 158 height 6
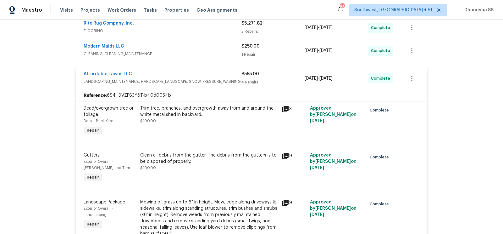
scroll to position [168, 0]
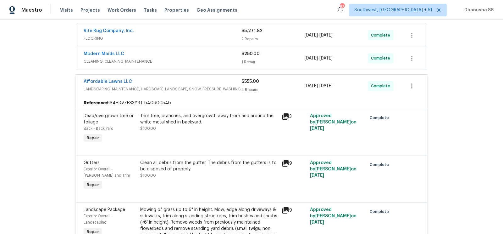
click at [224, 56] on div "Modern Maids LLC" at bounding box center [163, 55] width 158 height 8
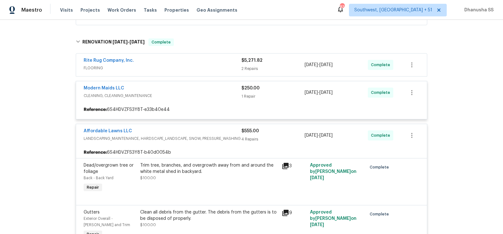
scroll to position [137, 0]
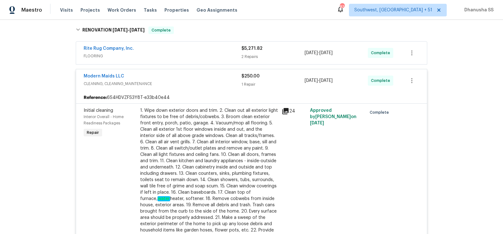
click at [224, 53] on span "FLOORING" at bounding box center [163, 56] width 158 height 6
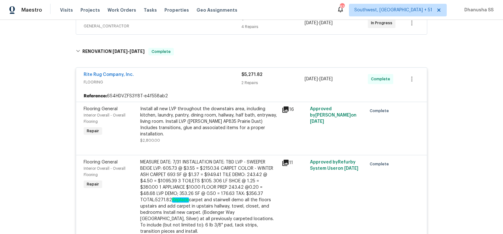
scroll to position [99, 0]
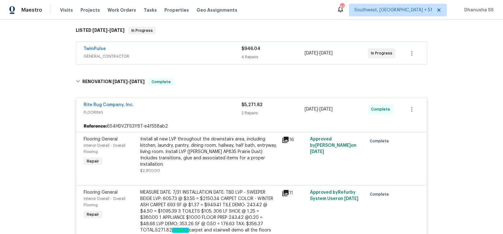
click at [222, 53] on span "GENERAL_CONTRACTOR" at bounding box center [163, 56] width 158 height 6
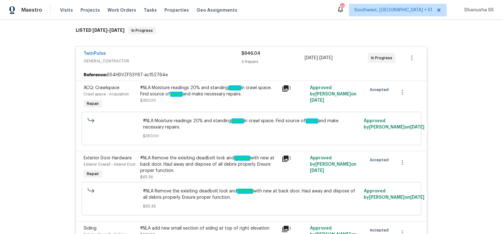
click at [222, 53] on div "TwinPulse" at bounding box center [163, 54] width 158 height 8
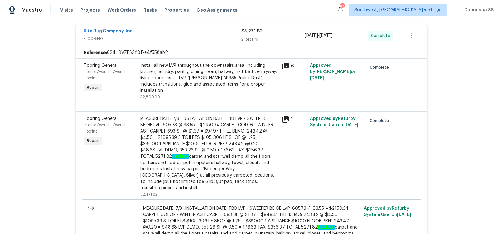
scroll to position [172, 0]
click at [206, 146] on div "MEASURE DATE: 7/31 INSTALLATION DATE: TBD LVP - SWEEPER BEIGE LVP: 605.73 @ $3.…" at bounding box center [209, 153] width 138 height 75
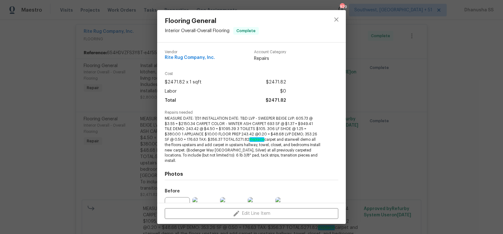
drag, startPoint x: 211, startPoint y: 145, endPoint x: 273, endPoint y: 144, distance: 61.6
click at [273, 144] on span "MEASURE DATE: 7/31 INSTALLATION DATE: TBD LVP - SWEEPER BEIGE LVP: 605.73 @ $3.…" at bounding box center [243, 139] width 156 height 47
drag, startPoint x: 212, startPoint y: 145, endPoint x: 293, endPoint y: 144, distance: 81.4
click at [293, 144] on span "MEASURE DATE: 7/31 INSTALLATION DATE: TBD LVP - SWEEPER BEIGE LVP: 605.73 @ $3.…" at bounding box center [243, 139] width 156 height 47
copy span "upstairs hallway, towel, closet, and bedrooms"
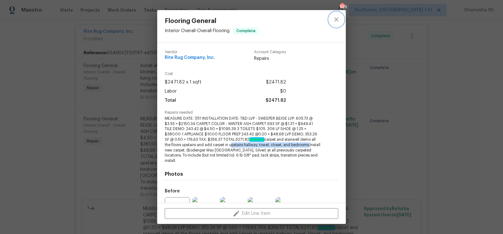
click at [338, 24] on button "close" at bounding box center [336, 19] width 15 height 15
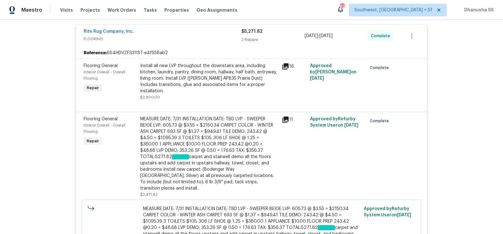
click at [203, 84] on div "Install all new LVP throughout the downstairs area, including kitchen, laundry,…" at bounding box center [209, 78] width 138 height 31
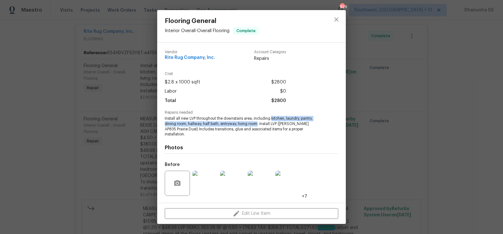
drag, startPoint x: 272, startPoint y: 120, endPoint x: 258, endPoint y: 124, distance: 14.0
click at [258, 124] on span "Install all new LVP throughout the downstairs area, including kitchen, laundry,…" at bounding box center [243, 126] width 156 height 21
copy span "kitchen, laundry, pantry, dining room, hallway, half bath, entryway, living room"
drag, startPoint x: 224, startPoint y: 118, endPoint x: 252, endPoint y: 118, distance: 28.3
click at [252, 118] on span "Install all new LVP throughout the downstairs area, including kitchen, laundry,…" at bounding box center [243, 126] width 156 height 21
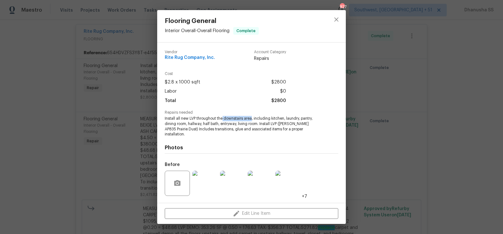
copy span "downstairs area"
click at [336, 17] on icon "close" at bounding box center [337, 20] width 8 height 8
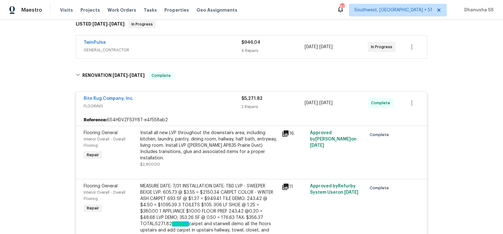
scroll to position [35, 0]
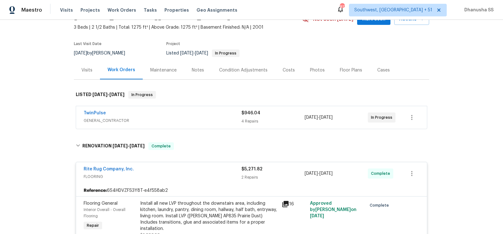
click at [199, 124] on div "TwinPulse GENERAL_CONTRACTOR $946.04 4 Repairs 8/14/2025 - 8/18/2025 In Progress" at bounding box center [251, 117] width 351 height 23
click at [199, 121] on span "GENERAL_CONTRACTOR" at bounding box center [163, 120] width 158 height 6
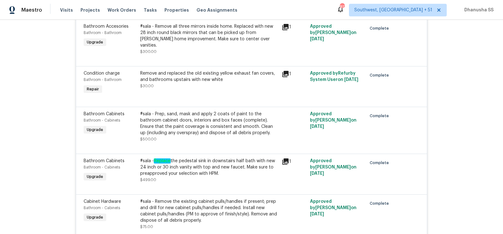
scroll to position [1313, 0]
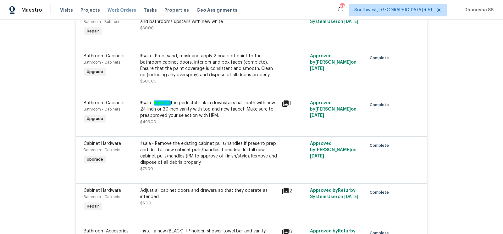
click at [119, 9] on span "Work Orders" at bounding box center [121, 10] width 29 height 6
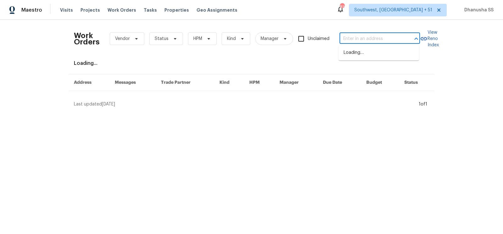
click at [362, 40] on input "text" at bounding box center [370, 39] width 63 height 10
paste input "1157 Rutledge Landing Dr, Knightdale, NC 27545"
type input "1157 Rutledge Landing Dr, Knightdale, NC 27545"
click at [361, 51] on li "1157 Rutledge Landing Dr, Knightdale, NC 27545" at bounding box center [379, 55] width 80 height 17
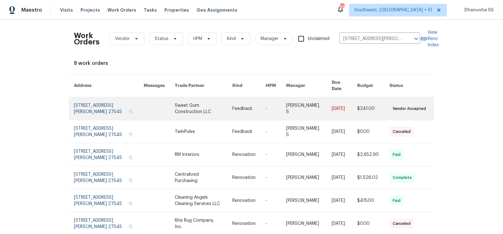
click at [274, 105] on link at bounding box center [276, 108] width 20 height 23
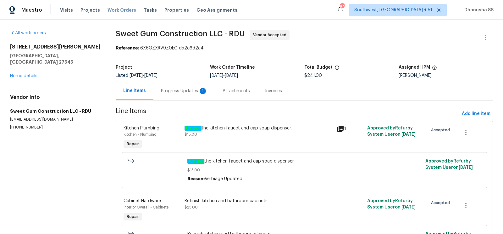
click at [110, 7] on span "Work Orders" at bounding box center [121, 10] width 29 height 6
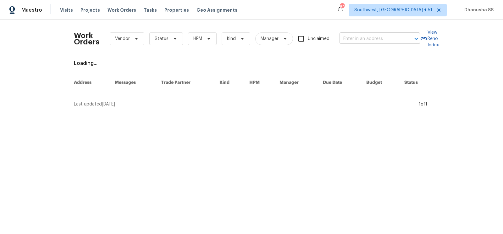
click at [379, 39] on input "text" at bounding box center [370, 39] width 63 height 10
paste input "[STREET_ADDRESS][PERSON_NAME]"
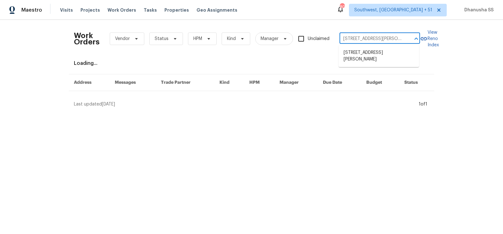
scroll to position [0, 39]
type input "[STREET_ADDRESS][PERSON_NAME]"
click at [377, 55] on li "[STREET_ADDRESS][PERSON_NAME]" at bounding box center [379, 55] width 80 height 17
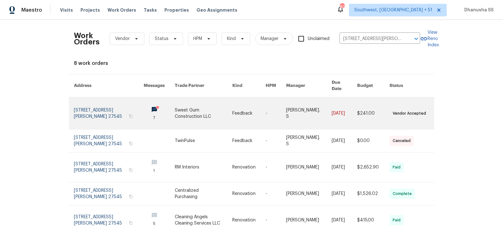
click at [235, 104] on td "Feedback" at bounding box center [243, 113] width 33 height 32
click at [212, 107] on link at bounding box center [203, 113] width 57 height 32
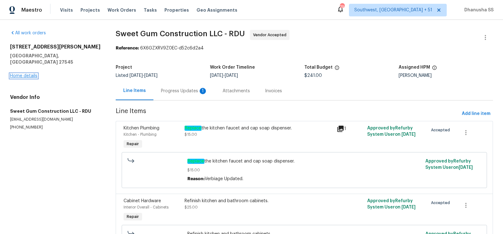
click at [28, 74] on link "Home details" at bounding box center [23, 76] width 27 height 4
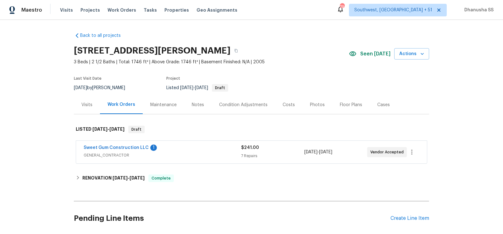
click at [87, 107] on div "Visits" at bounding box center [86, 105] width 11 height 6
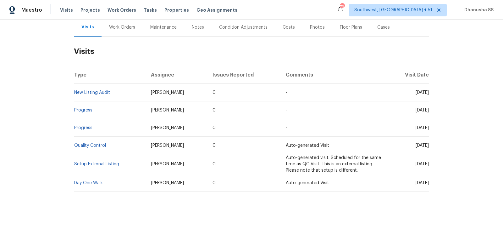
scroll to position [77, 0]
click at [91, 161] on td "Setup External Listing" at bounding box center [110, 164] width 72 height 20
click at [91, 164] on link "Setup External Listing" at bounding box center [96, 164] width 45 height 4
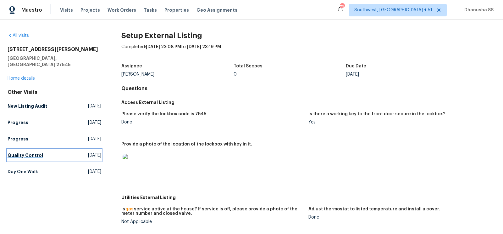
click at [52, 149] on link "Quality Control Fri, Jul 25 2025" at bounding box center [55, 154] width 94 height 11
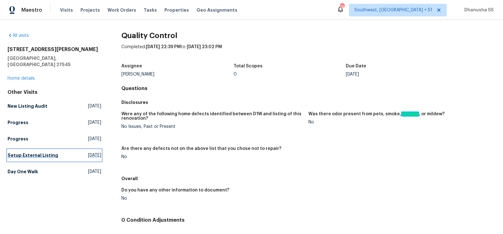
click at [34, 152] on h5 "Setup External Listing" at bounding box center [33, 155] width 51 height 6
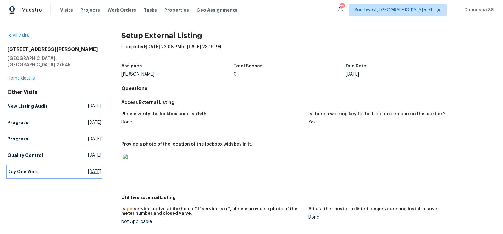
click at [31, 168] on h5 "Day One Walk" at bounding box center [23, 171] width 30 height 6
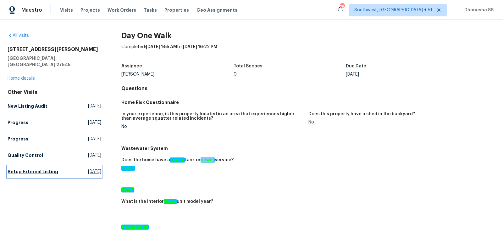
click at [94, 170] on link "Setup External Listing Fri, Jul 25 2025" at bounding box center [55, 171] width 94 height 11
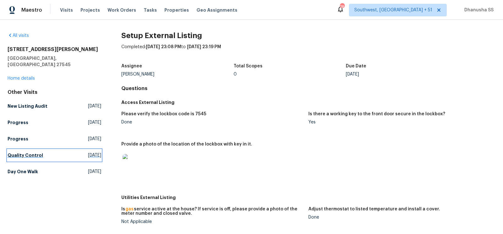
click at [88, 152] on span "Fri, Jul 25 2025" at bounding box center [94, 155] width 13 height 6
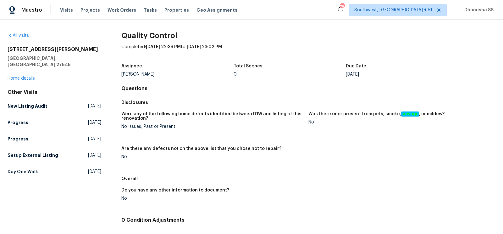
scroll to position [49, 0]
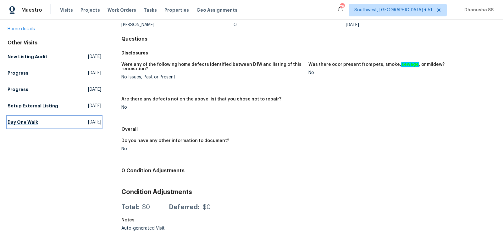
click at [91, 119] on span "Tue, Jul 08 2025" at bounding box center [94, 122] width 13 height 6
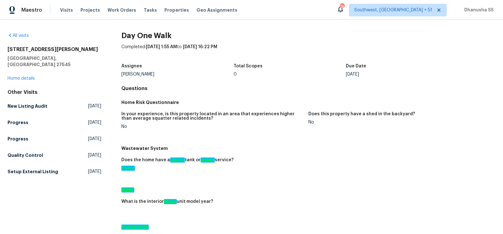
click at [83, 142] on div "Other Visits New Listing Audit Sat, Aug 02 2025 Progress Sat, Jul 26 2025 Progr…" at bounding box center [55, 133] width 94 height 88
click at [88, 152] on span "Fri, Jul 25 2025" at bounding box center [94, 155] width 13 height 6
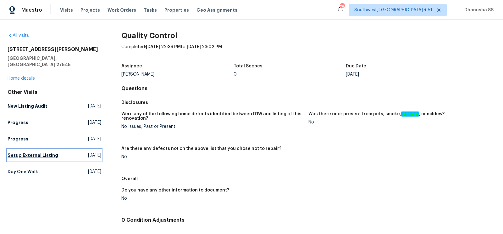
click at [88, 152] on span "Fri, Jul 25 2025" at bounding box center [94, 155] width 13 height 6
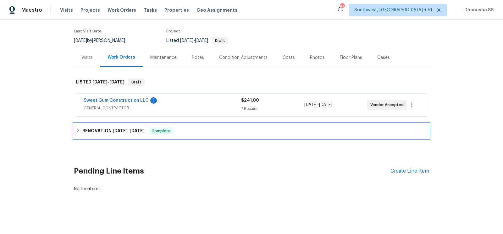
click at [192, 133] on div "RENOVATION [DATE] - [DATE] Complete" at bounding box center [251, 131] width 351 height 8
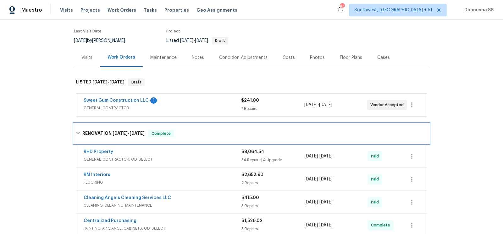
scroll to position [168, 0]
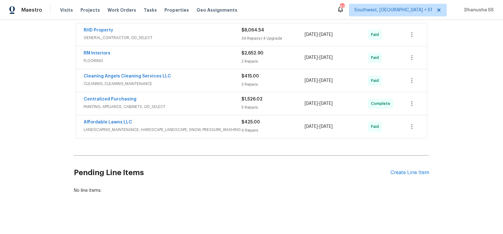
click at [209, 126] on span "LANDSCAPING_MAINTENANCE, HARDSCAPE_LANDSCAPE, SNOW, PRESSURE_WASHING" at bounding box center [163, 129] width 158 height 6
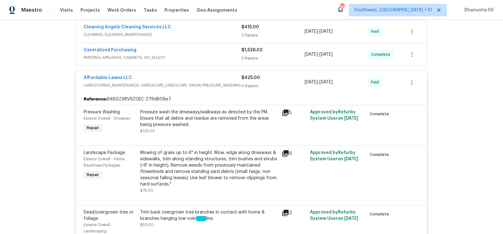
scroll to position [155, 0]
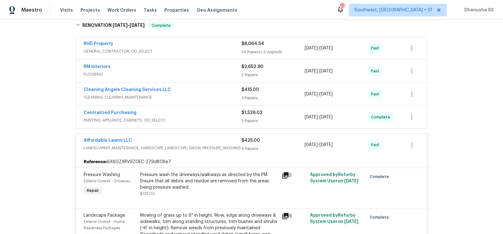
click at [222, 113] on div "Centralized Purchasing" at bounding box center [163, 113] width 158 height 8
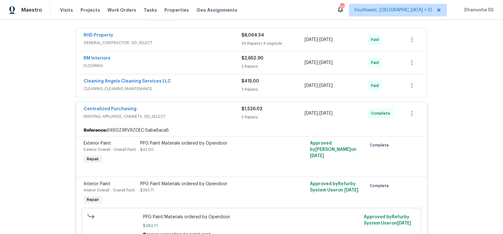
scroll to position [126, 0]
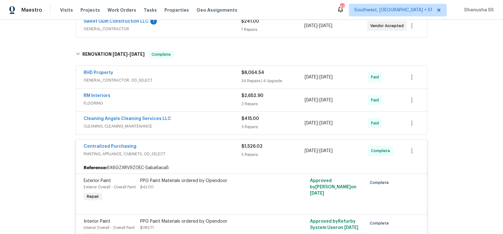
click at [222, 119] on div "Cleaning Angels Cleaning Services LLC" at bounding box center [163, 119] width 158 height 8
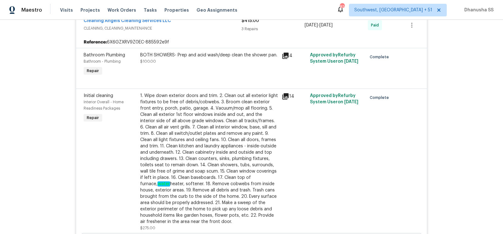
scroll to position [53, 0]
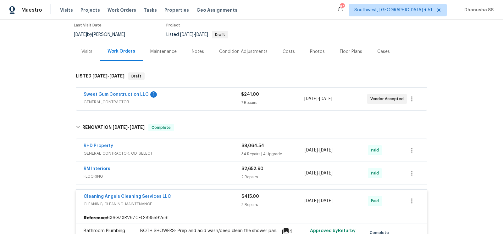
click at [209, 176] on span "FLOORING" at bounding box center [163, 176] width 158 height 6
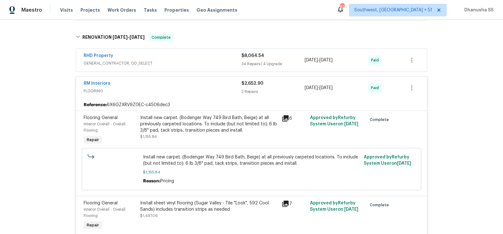
scroll to position [96, 0]
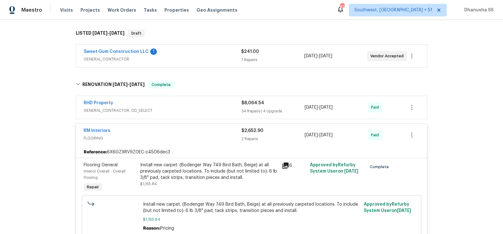
click at [212, 103] on div "RHD Property" at bounding box center [163, 104] width 158 height 8
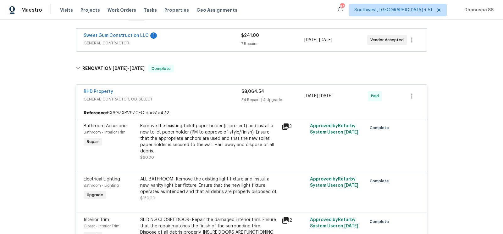
scroll to position [68, 0]
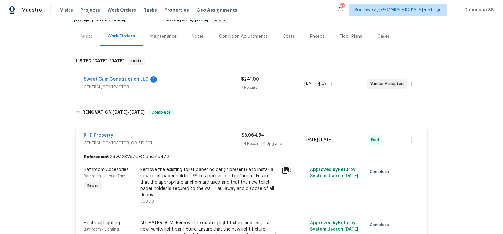
click at [216, 91] on div "Sweet Gum Construction LLC 1 GENERAL_CONTRACTOR $241.00 7 Repairs [DATE] - [DAT…" at bounding box center [251, 83] width 351 height 23
click at [217, 84] on span "GENERAL_CONTRACTOR" at bounding box center [162, 87] width 157 height 6
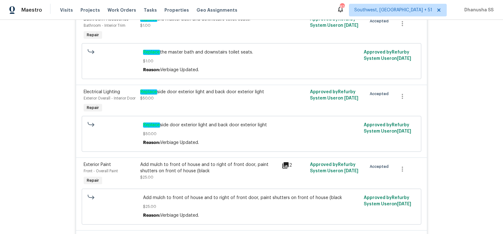
scroll to position [0, 0]
